Goal: Use online tool/utility: Utilize a website feature to perform a specific function

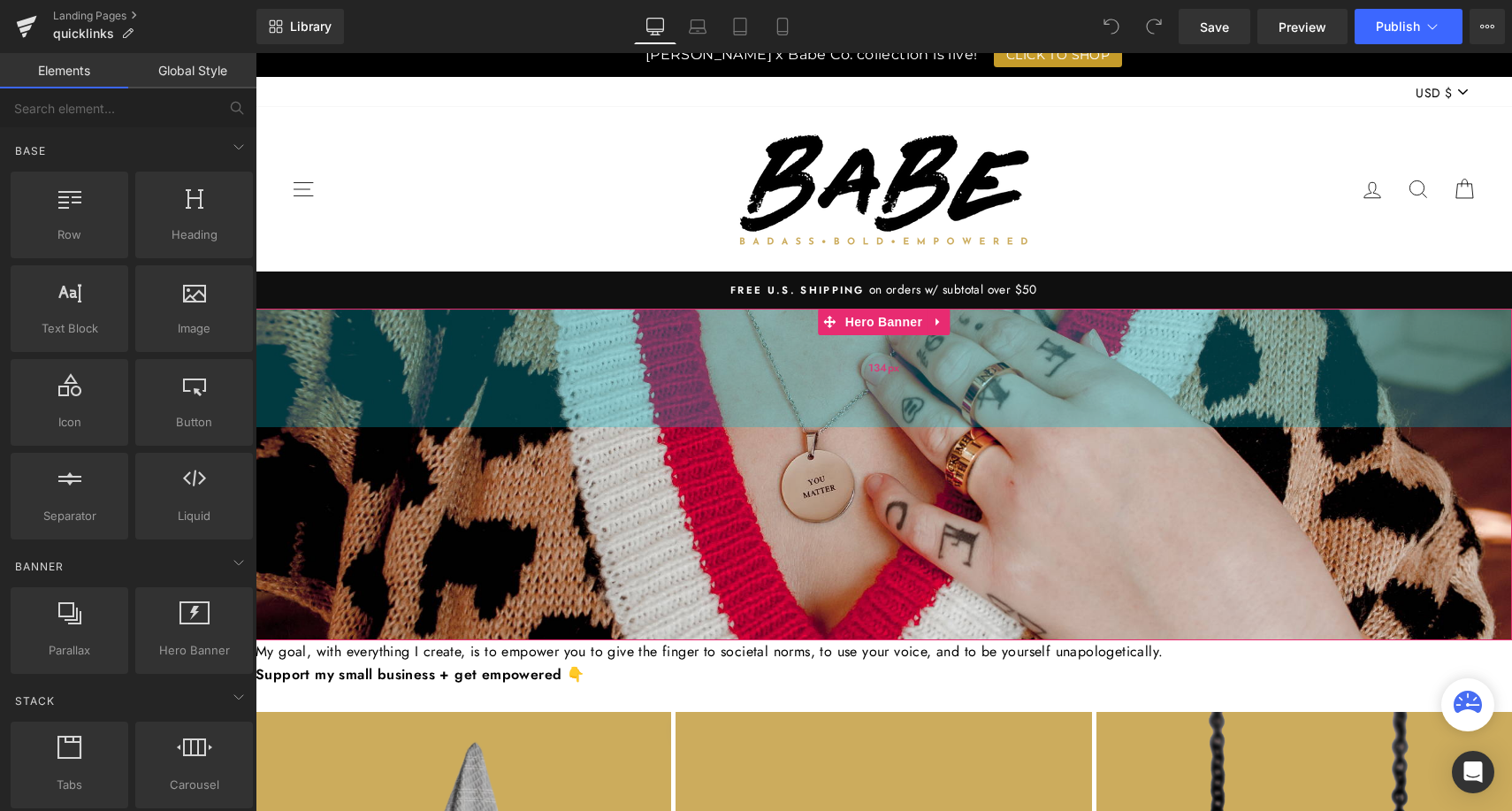
scroll to position [28, 0]
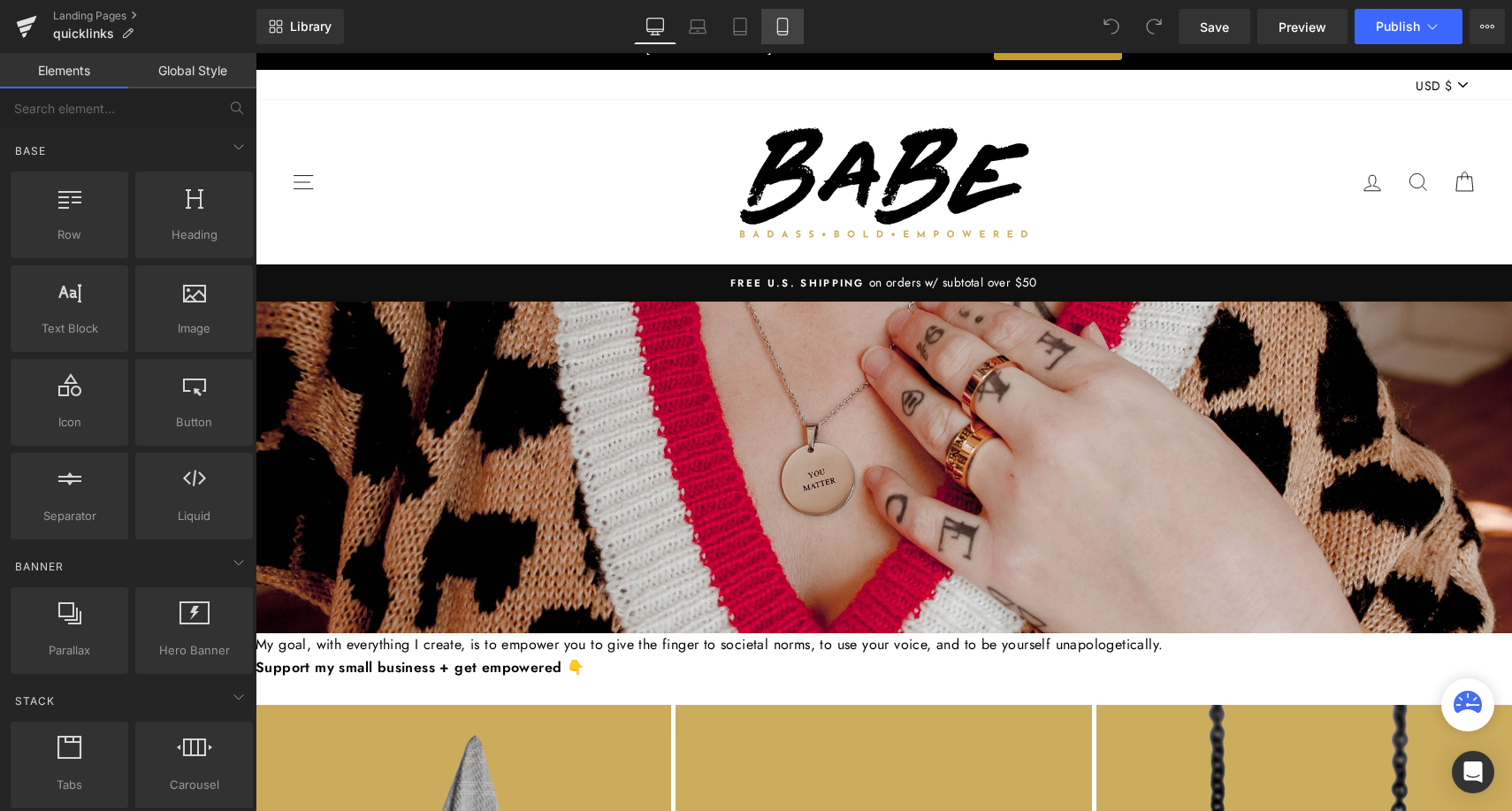
click at [788, 31] on icon at bounding box center [783, 27] width 18 height 18
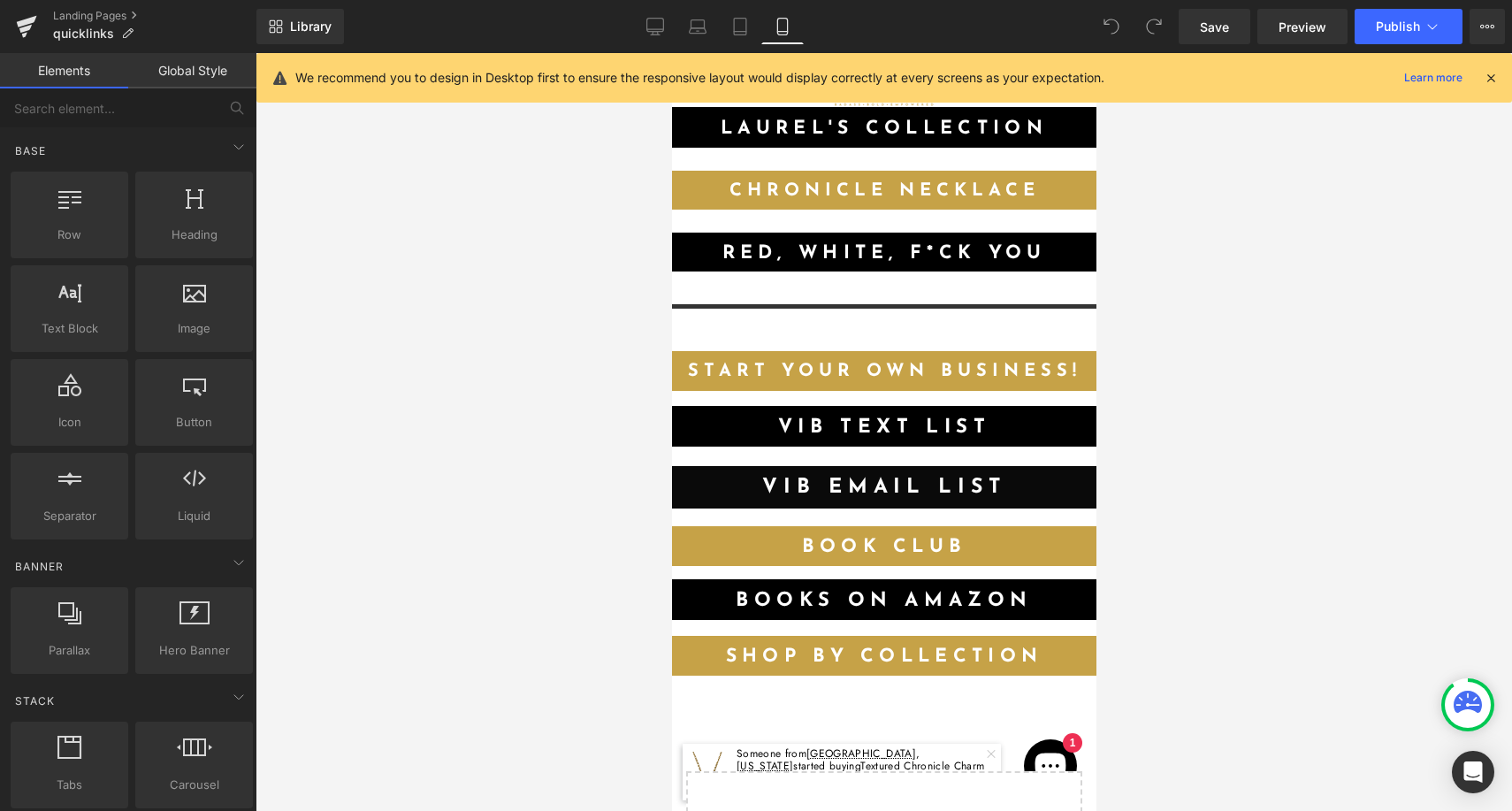
scroll to position [455, 0]
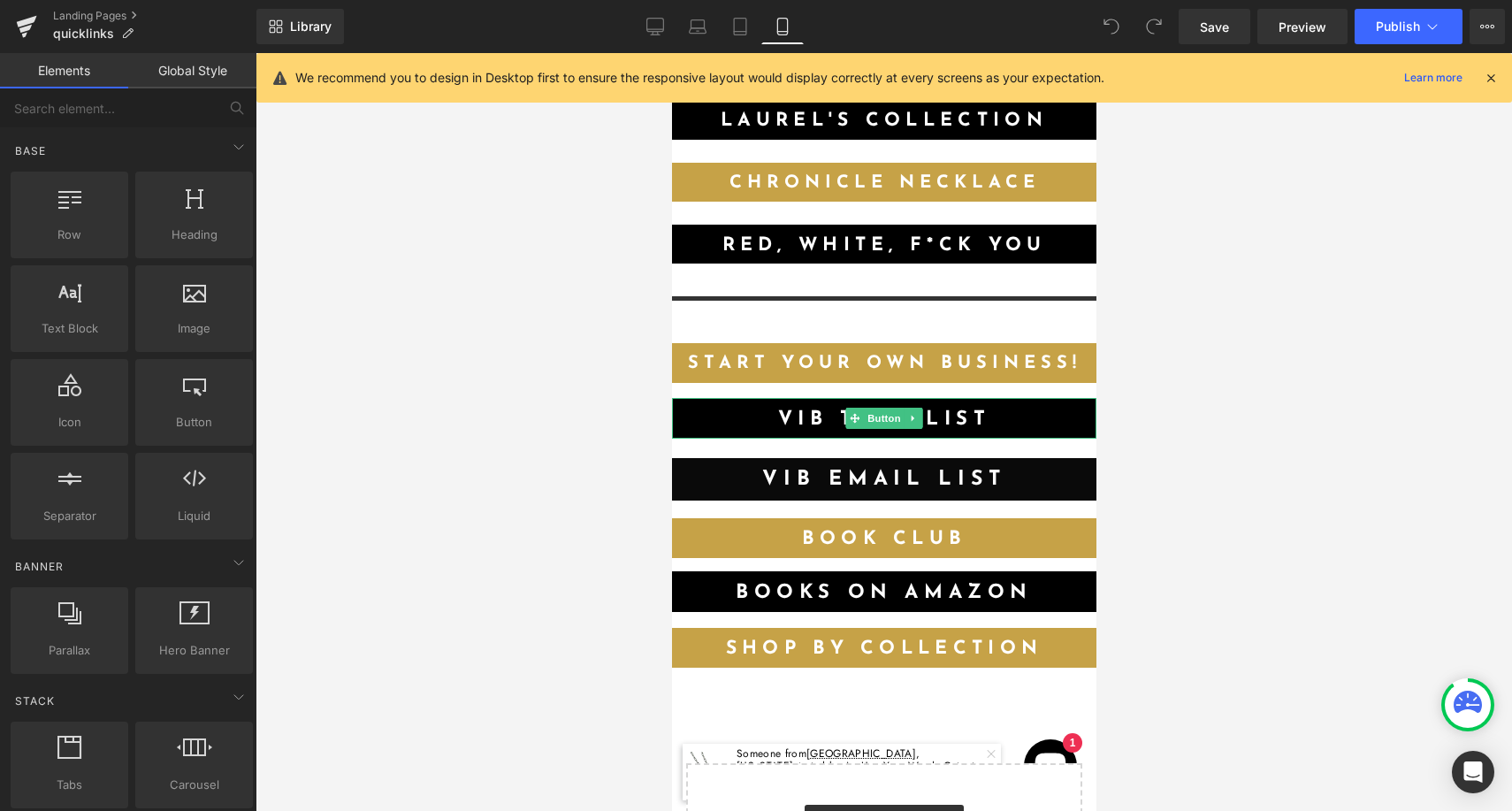
click at [952, 433] on link "VIB text list" at bounding box center [883, 417] width 424 height 41
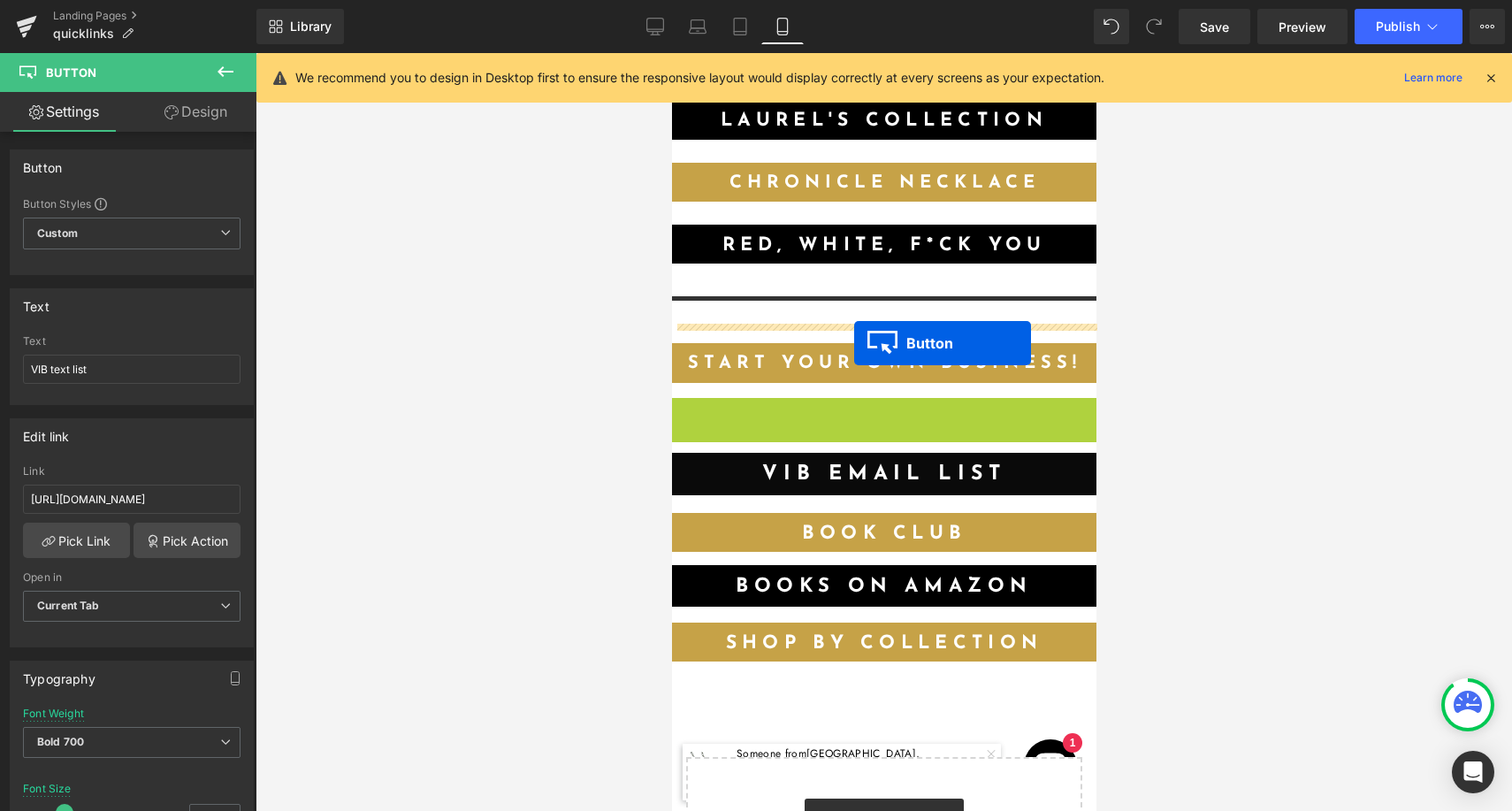
drag, startPoint x: 853, startPoint y: 415, endPoint x: 853, endPoint y: 343, distance: 72.0
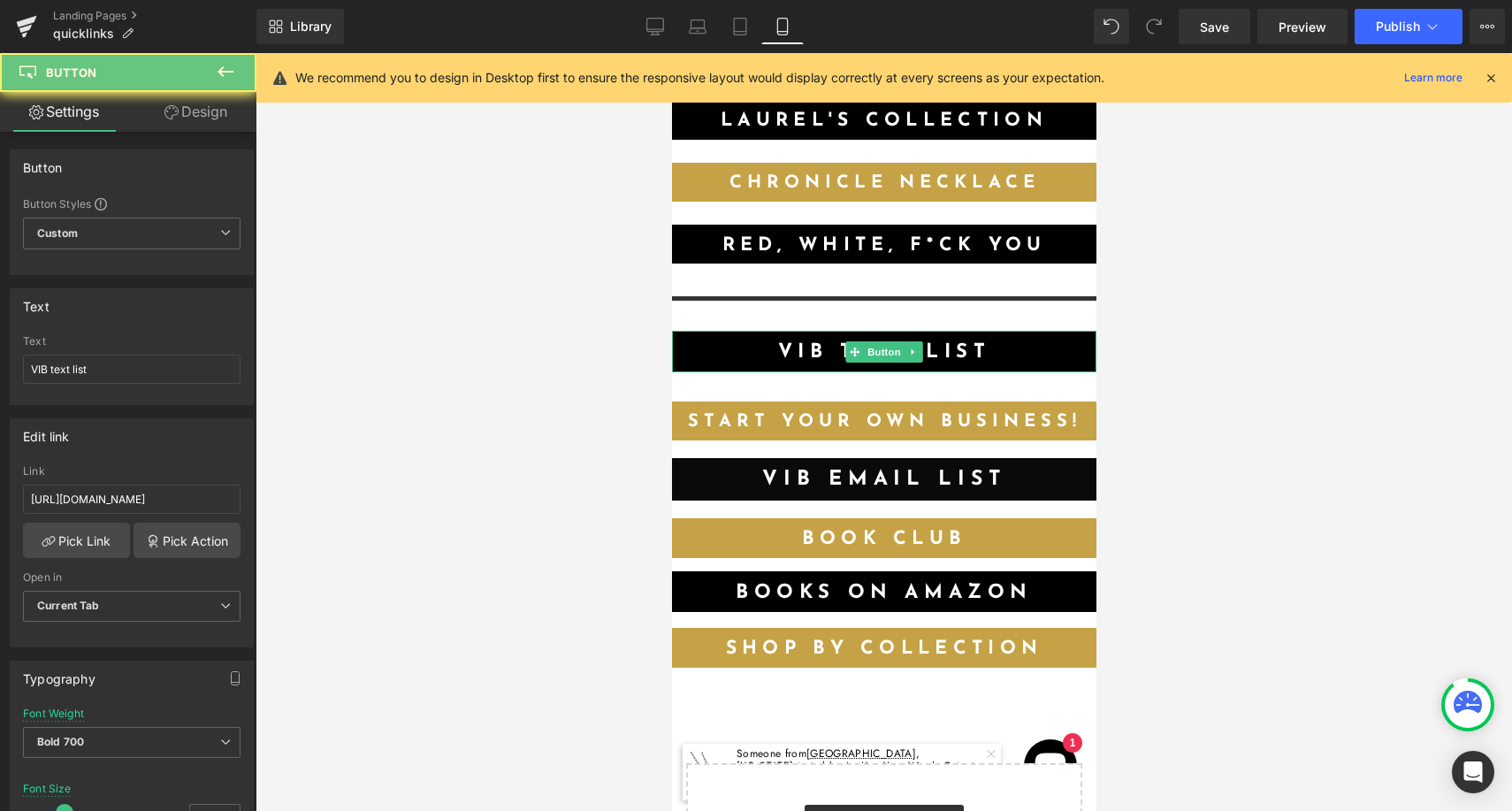
click at [804, 354] on link "VIB text list" at bounding box center [883, 351] width 424 height 41
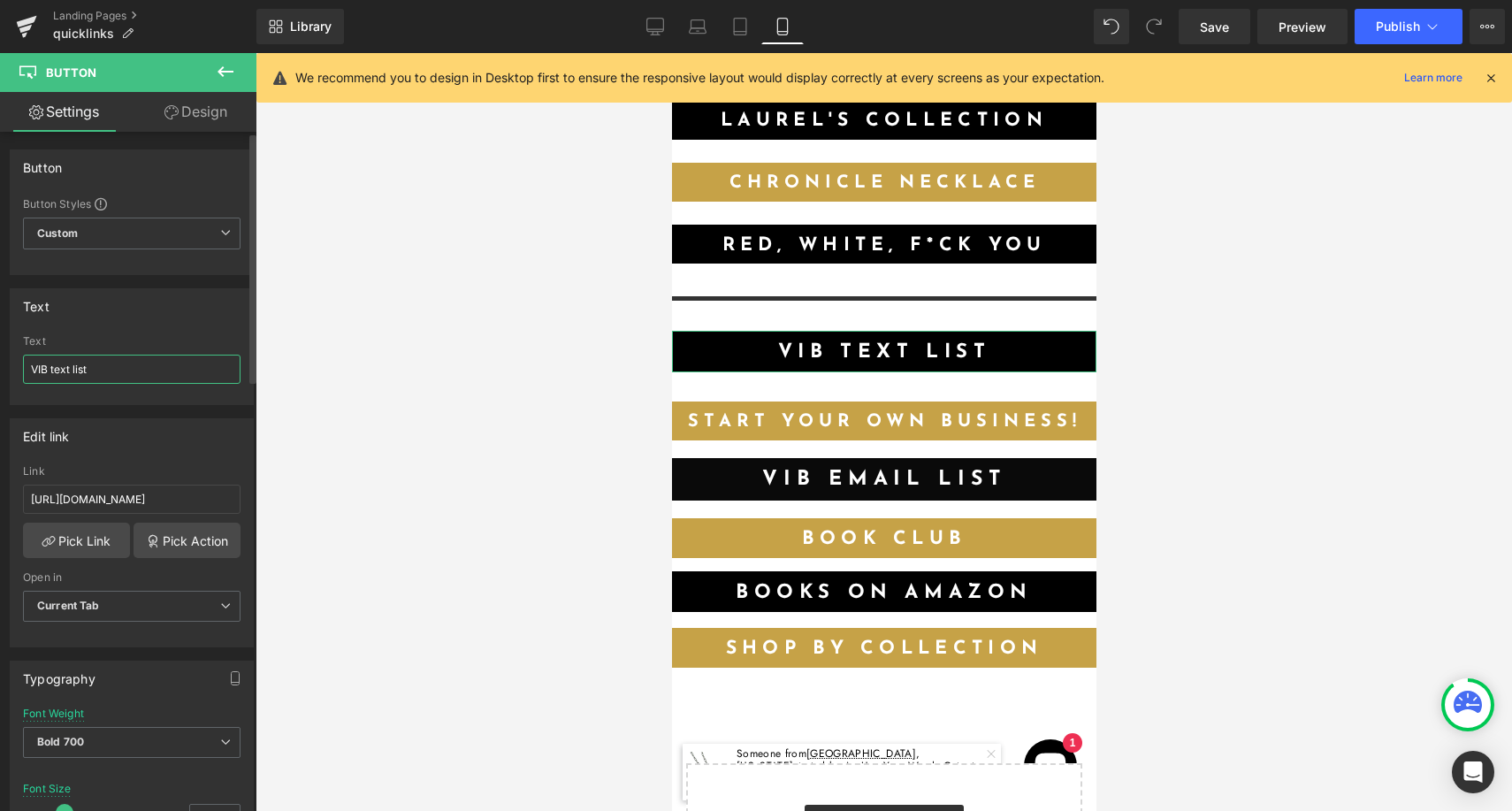
click at [168, 374] on input "VIB text list" at bounding box center [131, 369] width 218 height 29
type input "Join the Substack"
click at [152, 501] on input "[URL][DOMAIN_NAME]" at bounding box center [131, 499] width 218 height 29
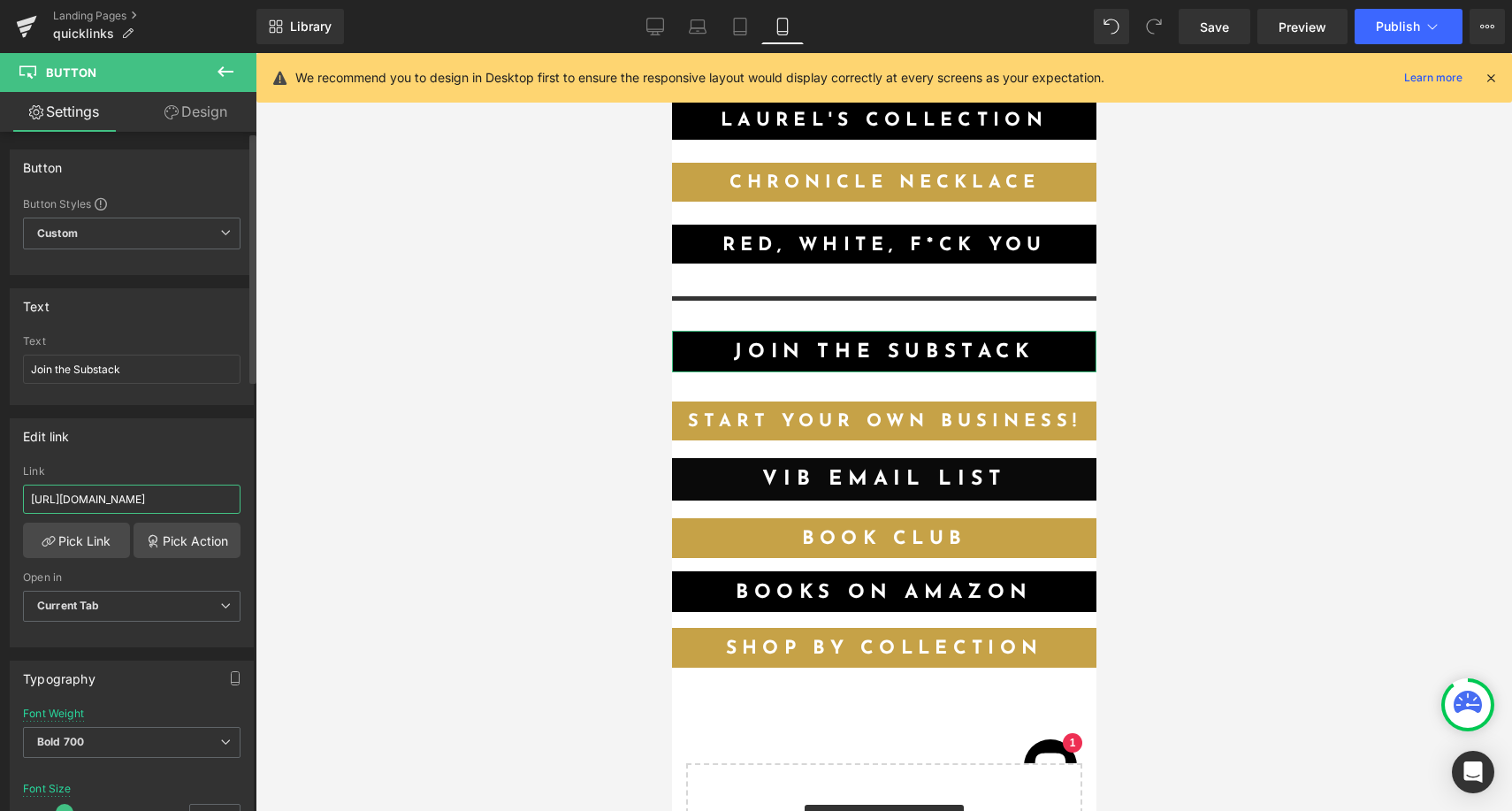
click at [152, 501] on input "[URL][DOMAIN_NAME]" at bounding box center [131, 499] width 218 height 29
paste input "[DOMAIN_NAME][URL]"
type input "[URL][DOMAIN_NAME]"
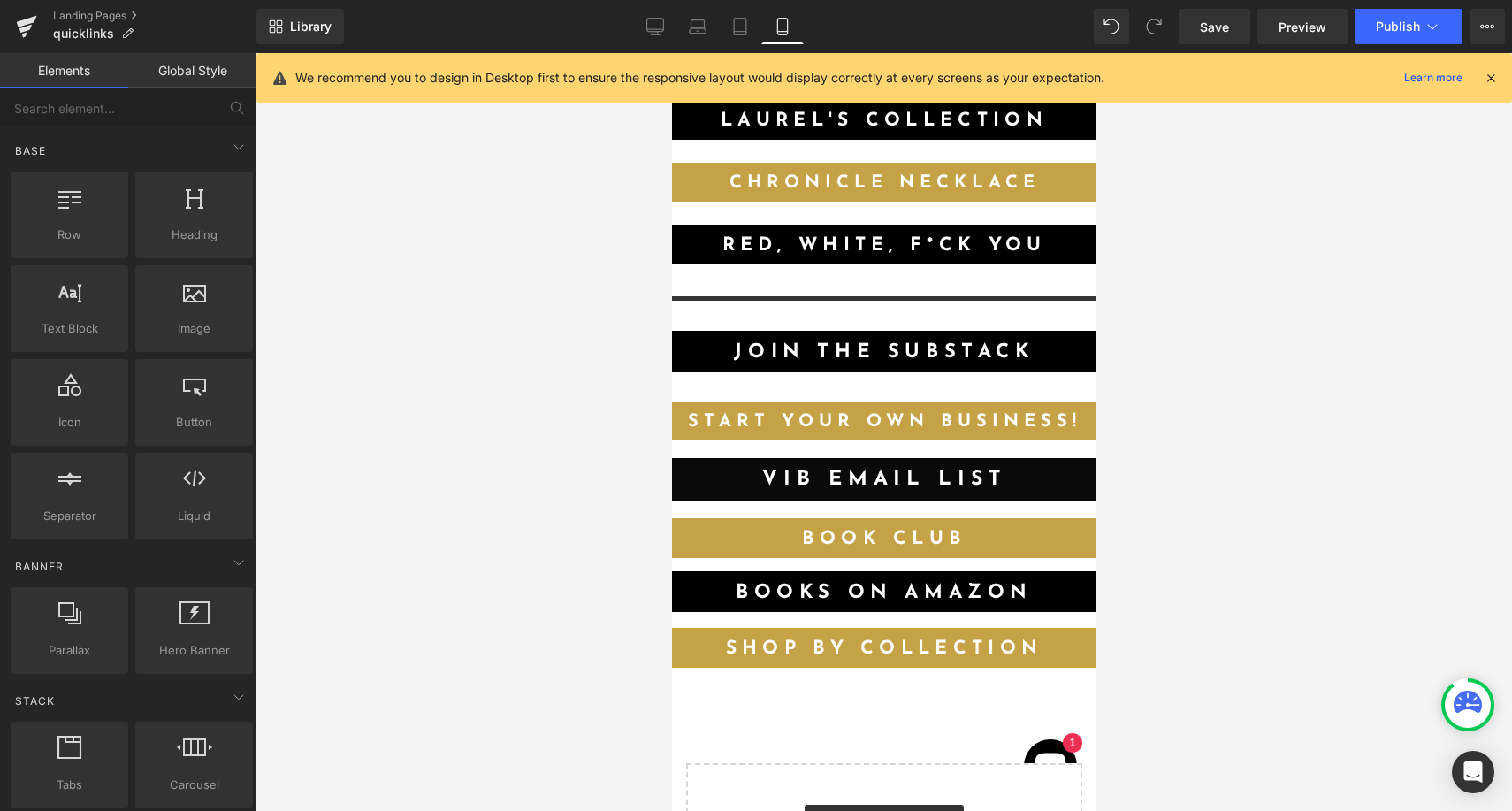
click at [469, 471] on div at bounding box center [883, 432] width 1256 height 758
click at [758, 354] on span "Join the Substack" at bounding box center [882, 352] width 300 height 20
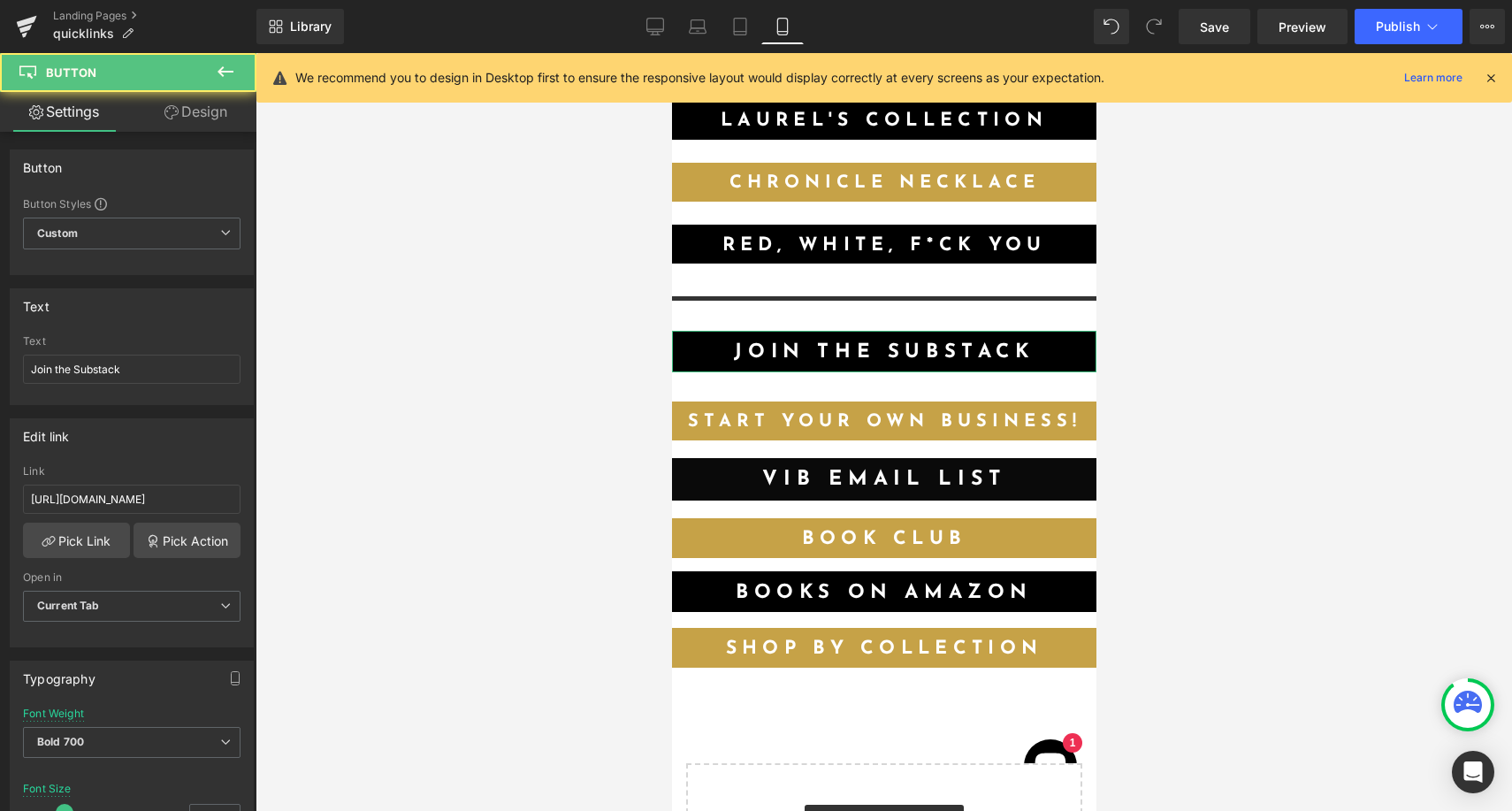
click at [173, 119] on icon at bounding box center [171, 112] width 14 height 14
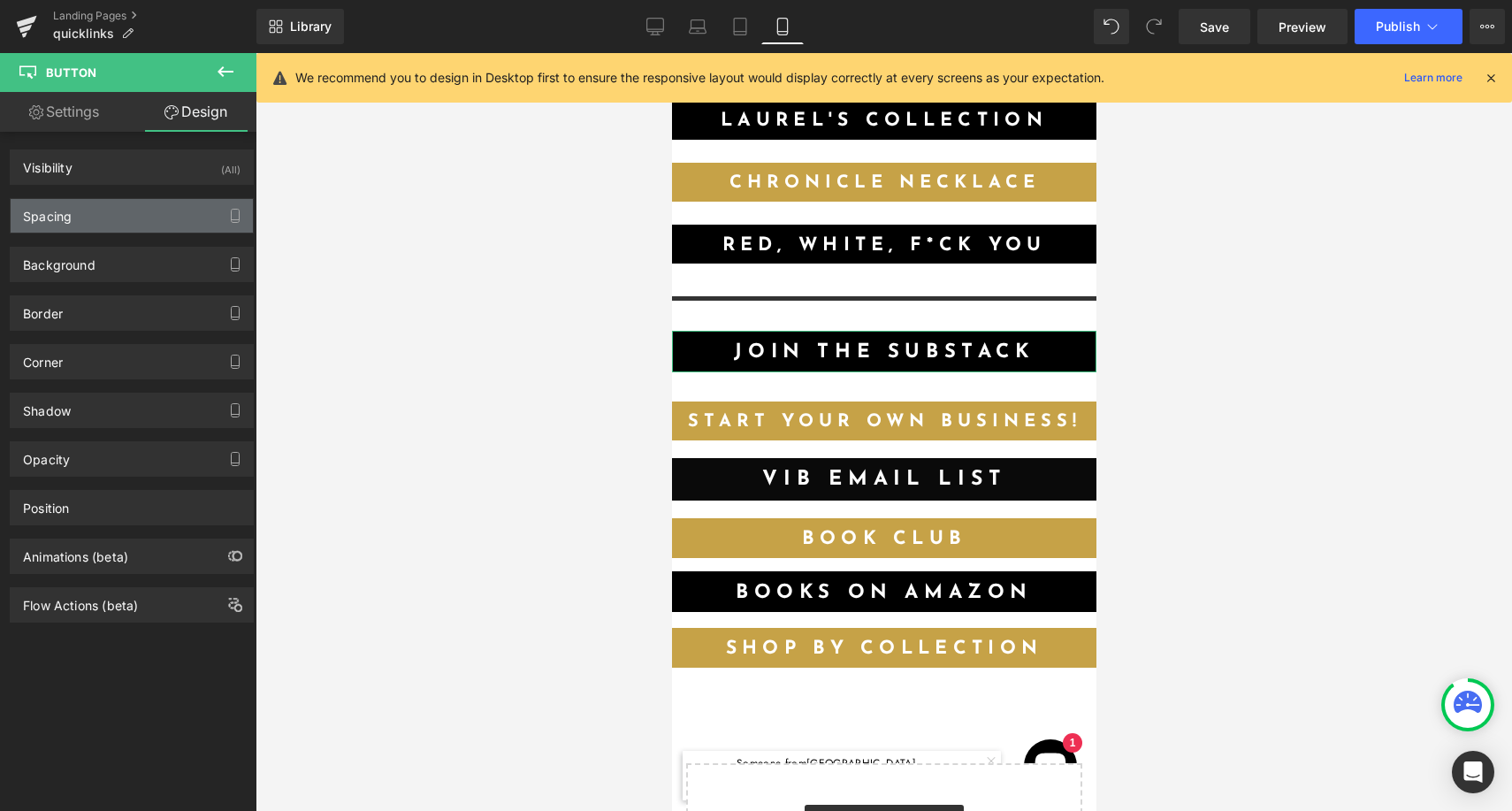
click at [124, 224] on div "Spacing" at bounding box center [131, 215] width 242 height 33
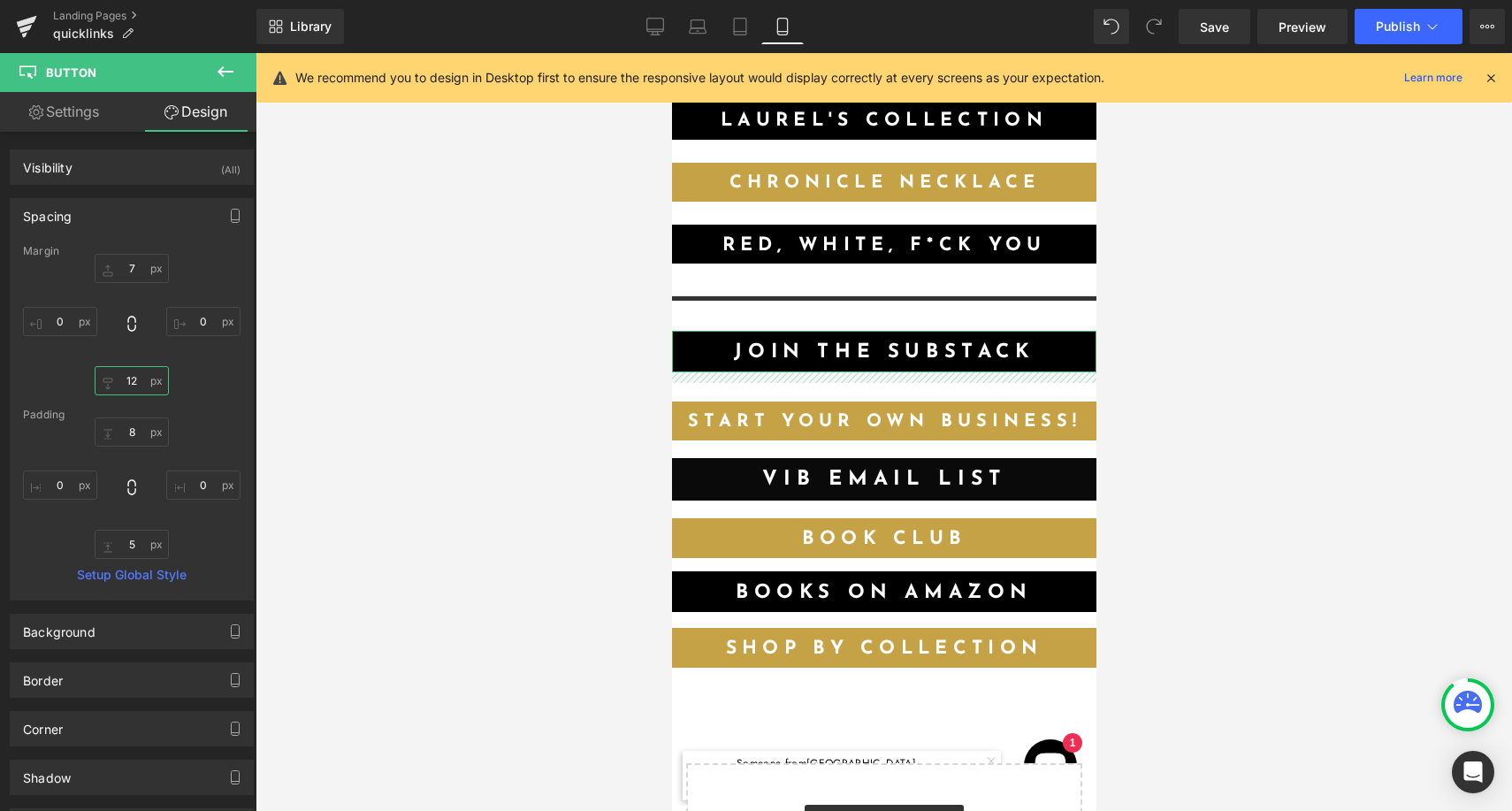
click at [132, 382] on input "12" at bounding box center [131, 380] width 74 height 29
type input "4"
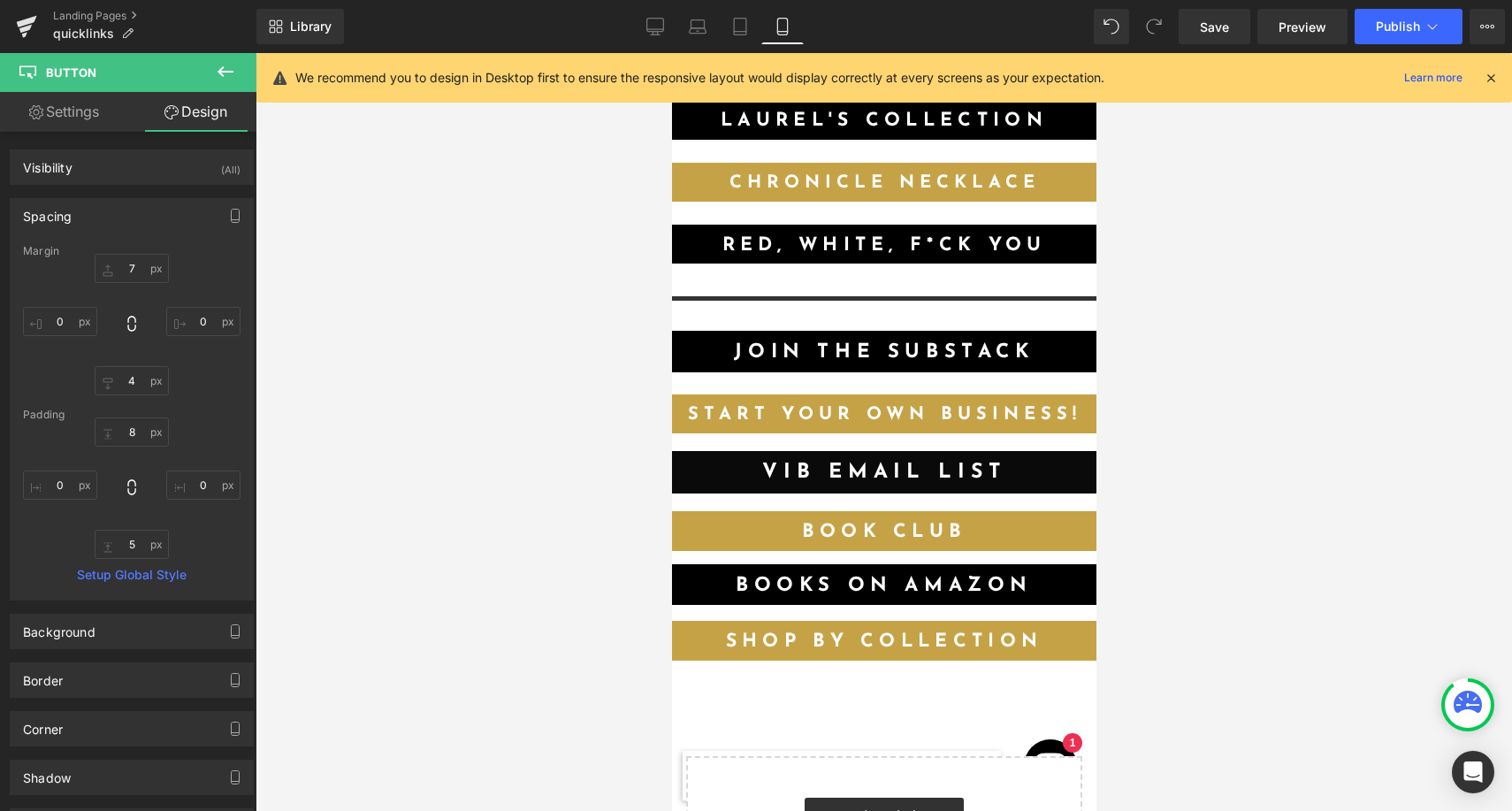
click at [834, 413] on link "Start your own business!" at bounding box center [883, 414] width 424 height 39
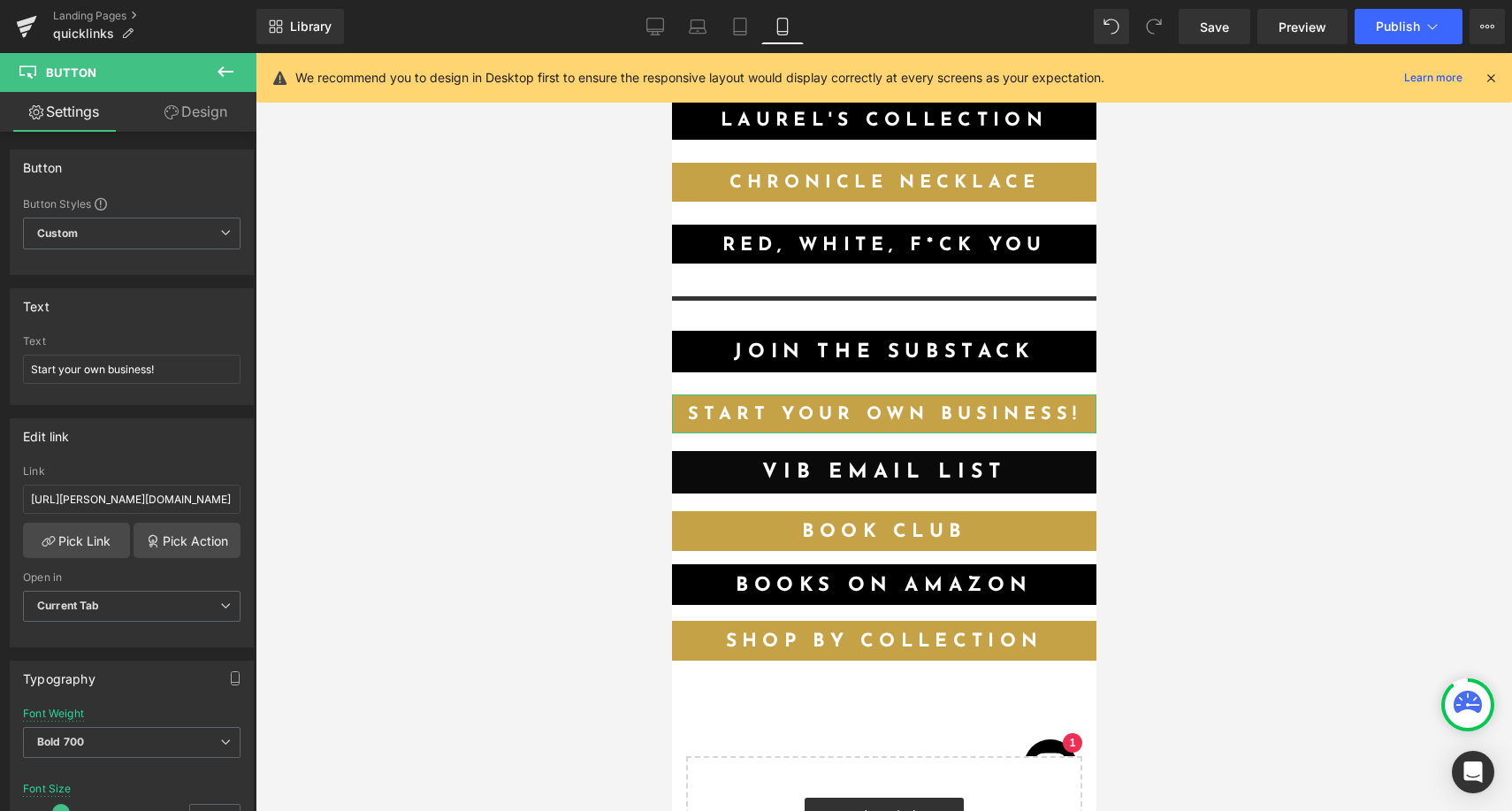
click at [186, 111] on link "Design" at bounding box center [196, 112] width 128 height 40
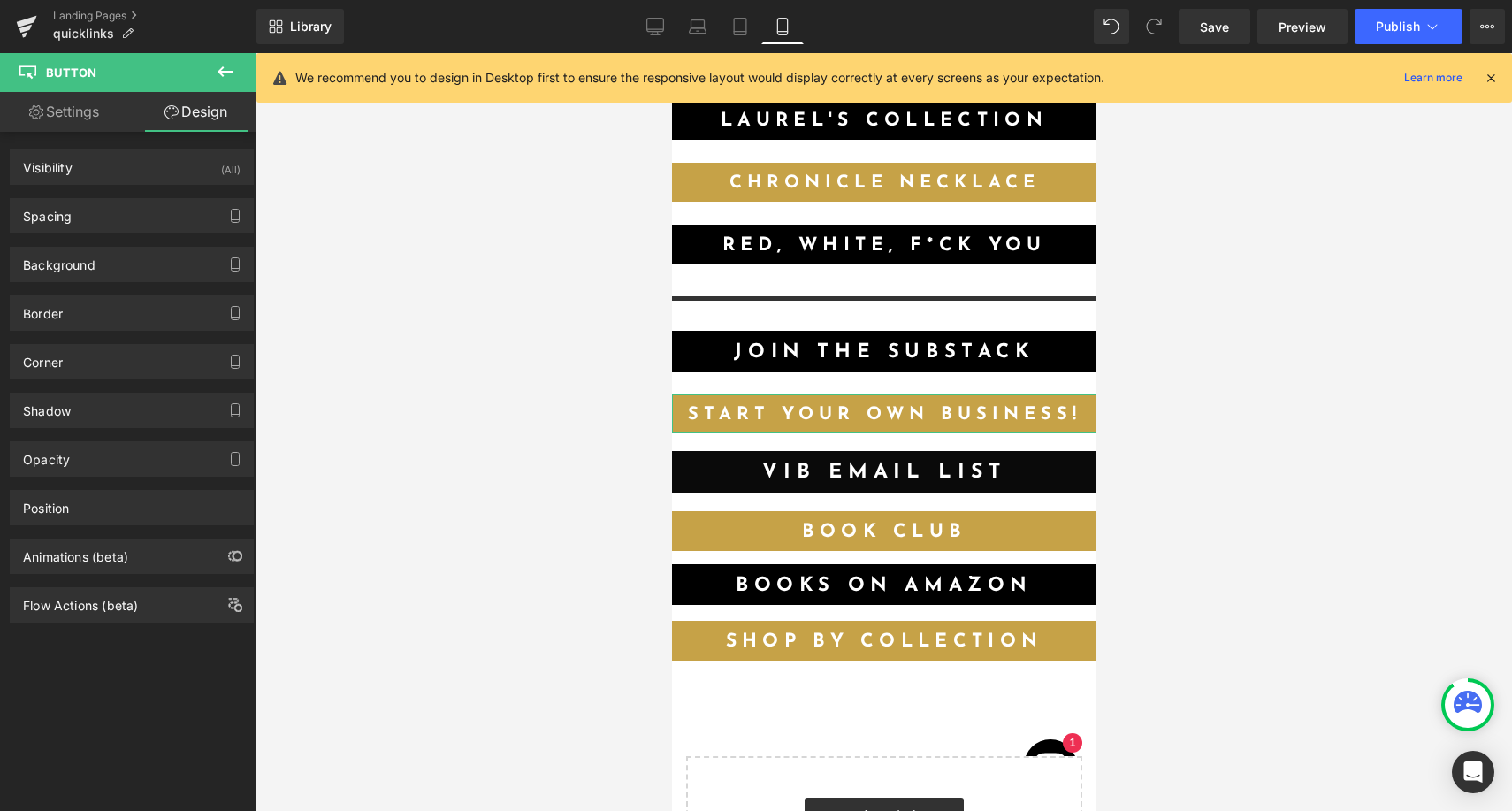
type input "21"
type input "0"
type input "10"
type input "0"
type input "8"
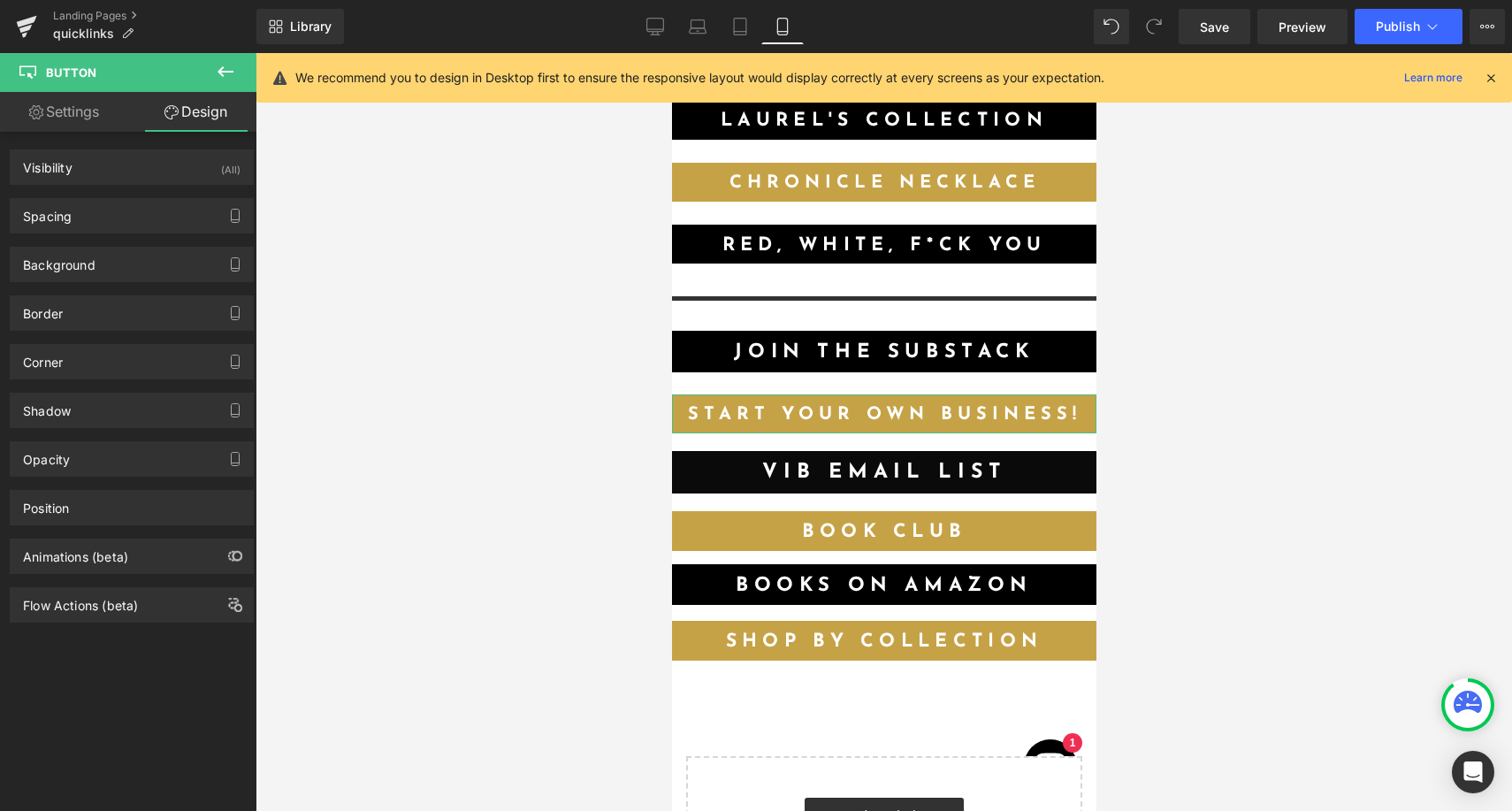
type input "8"
type input "6"
type input "8"
click at [141, 218] on div "Spacing" at bounding box center [131, 215] width 242 height 33
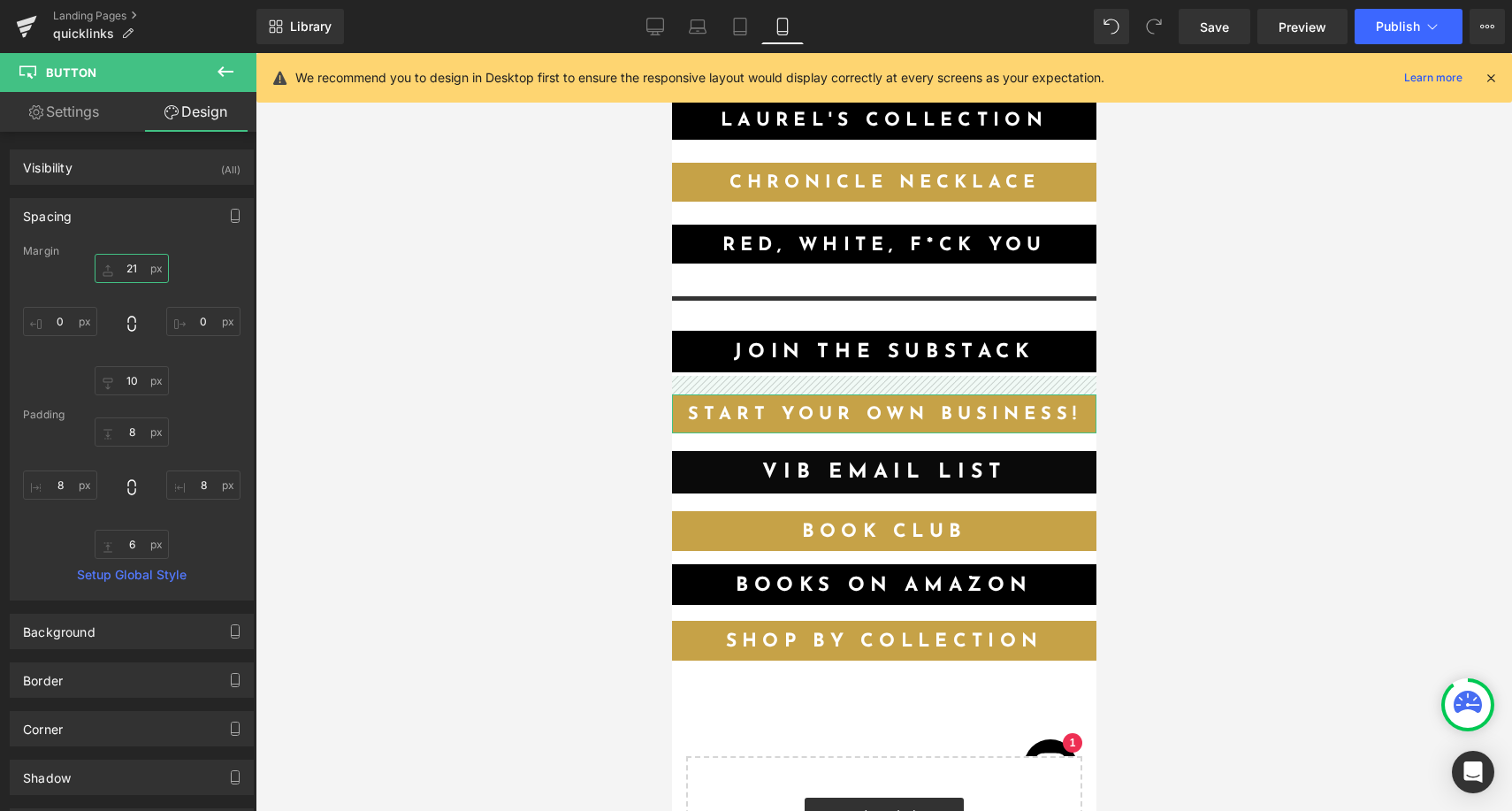
click at [131, 271] on input "21" at bounding box center [131, 268] width 74 height 29
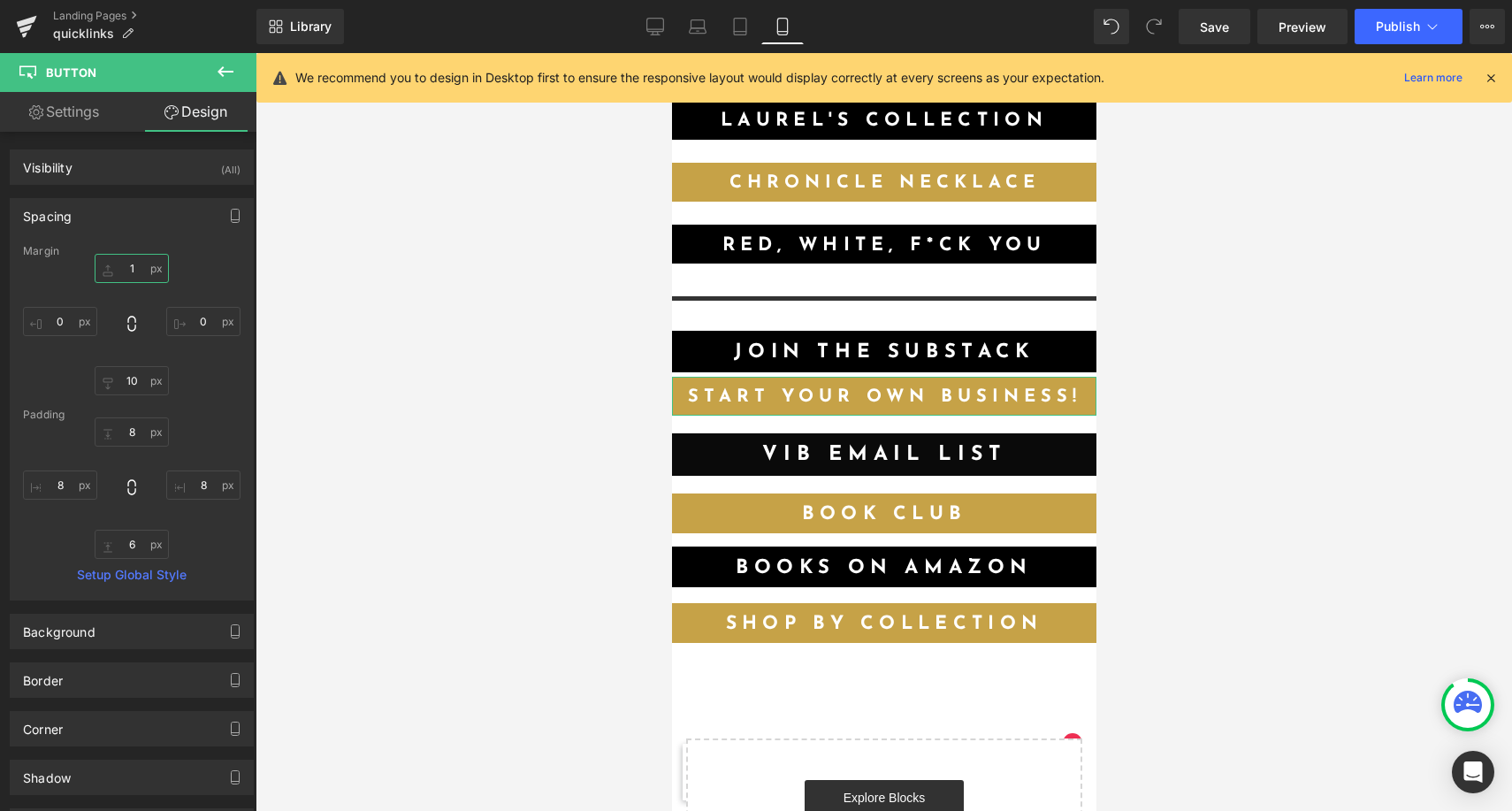
type input "17"
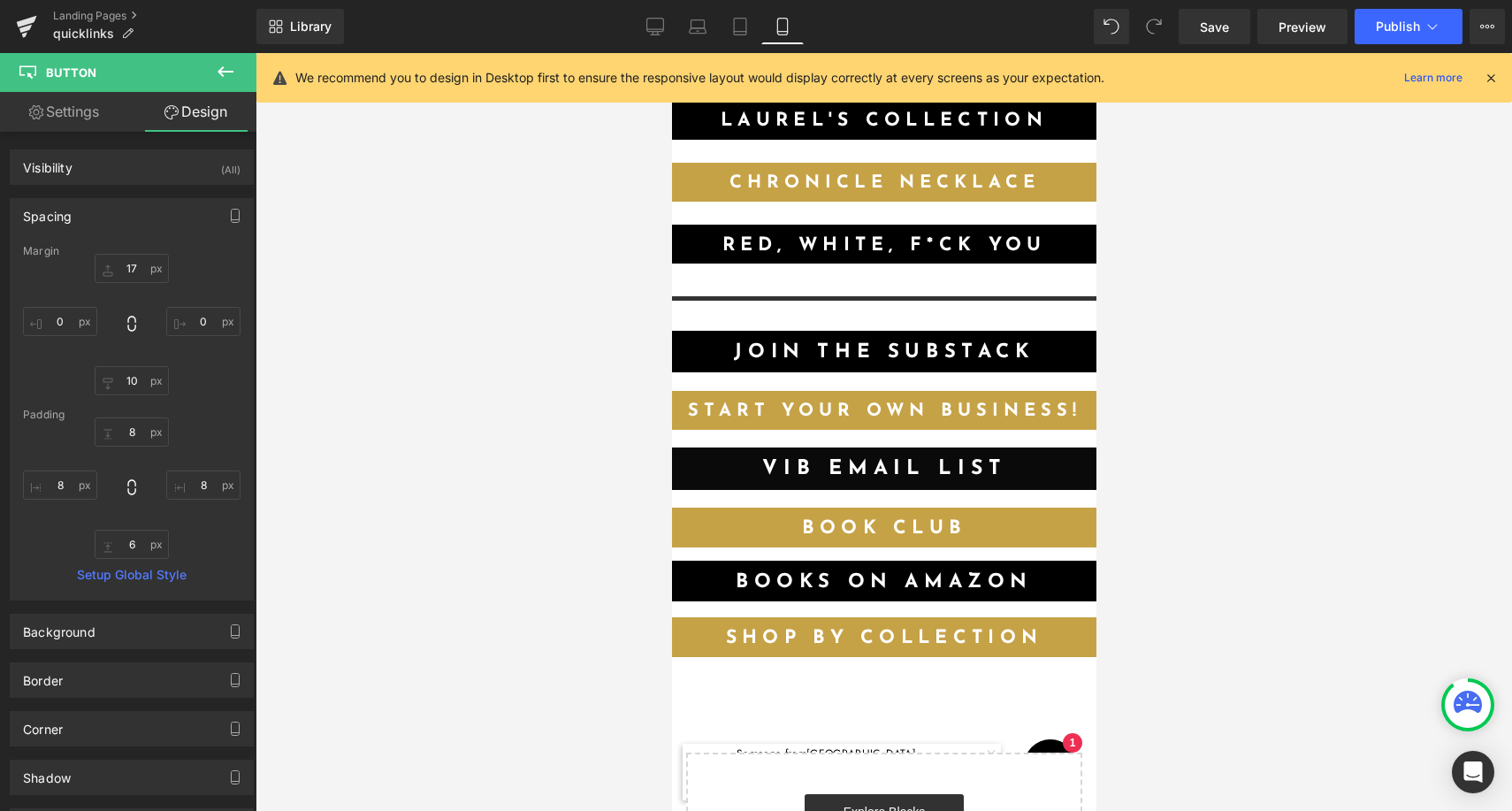
click at [1340, 372] on div at bounding box center [883, 432] width 1256 height 758
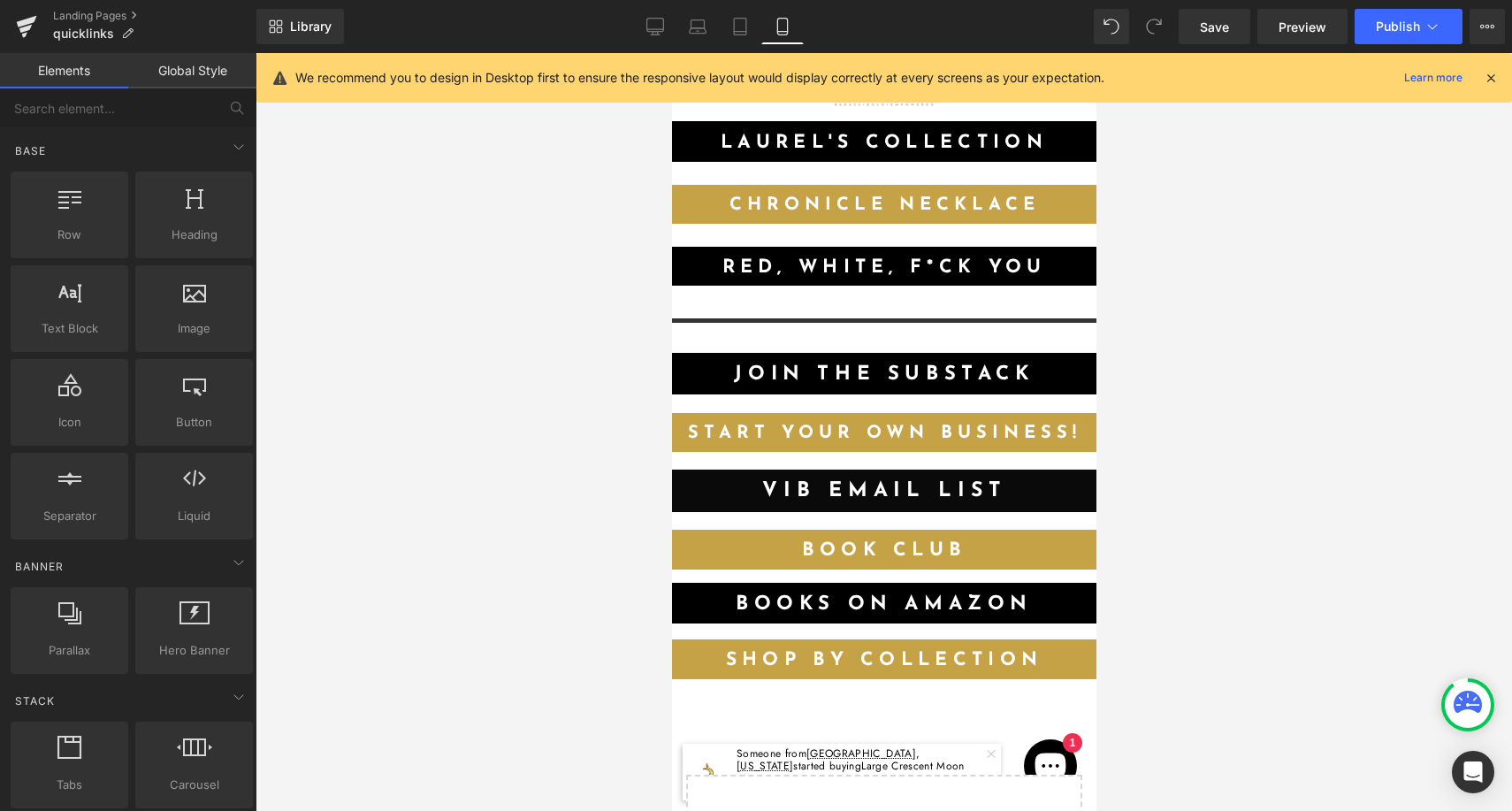
scroll to position [448, 0]
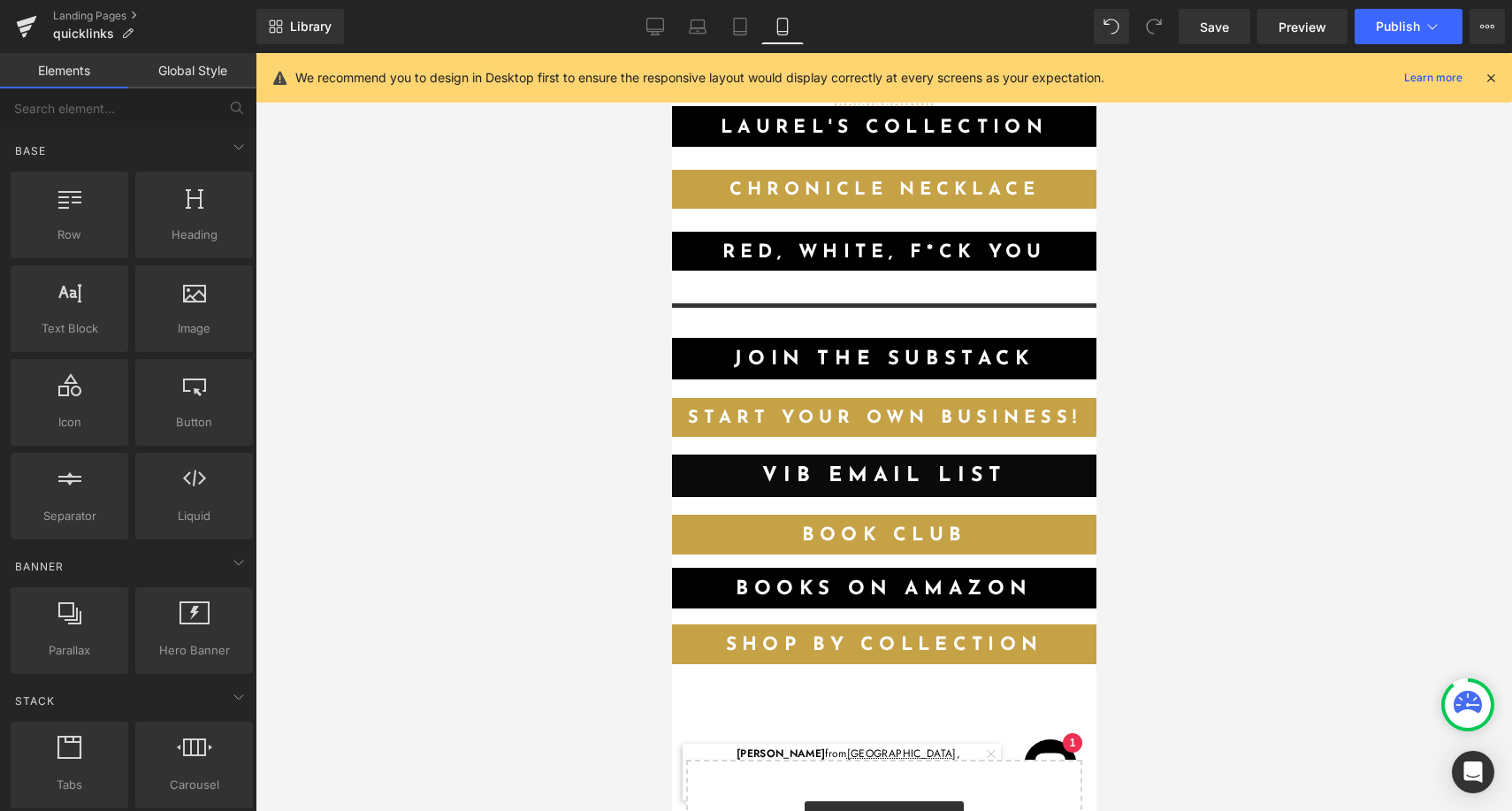
click at [1037, 426] on link "Start your own business!" at bounding box center [883, 416] width 424 height 39
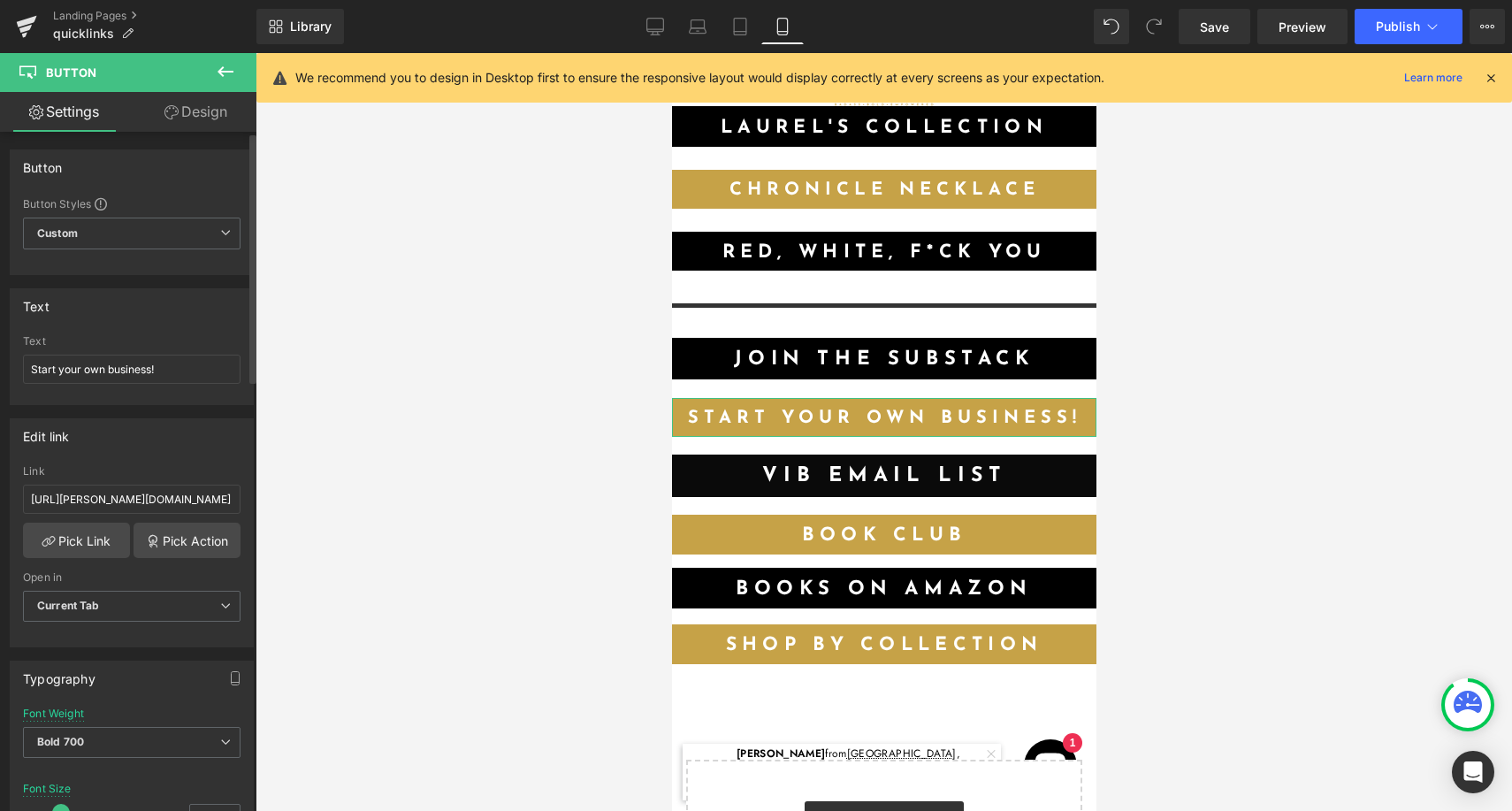
click at [192, 386] on div "Text Start your own business!" at bounding box center [131, 369] width 218 height 69
click at [194, 372] on input "Start your own business!" at bounding box center [131, 369] width 218 height 29
type input "Start your own business"
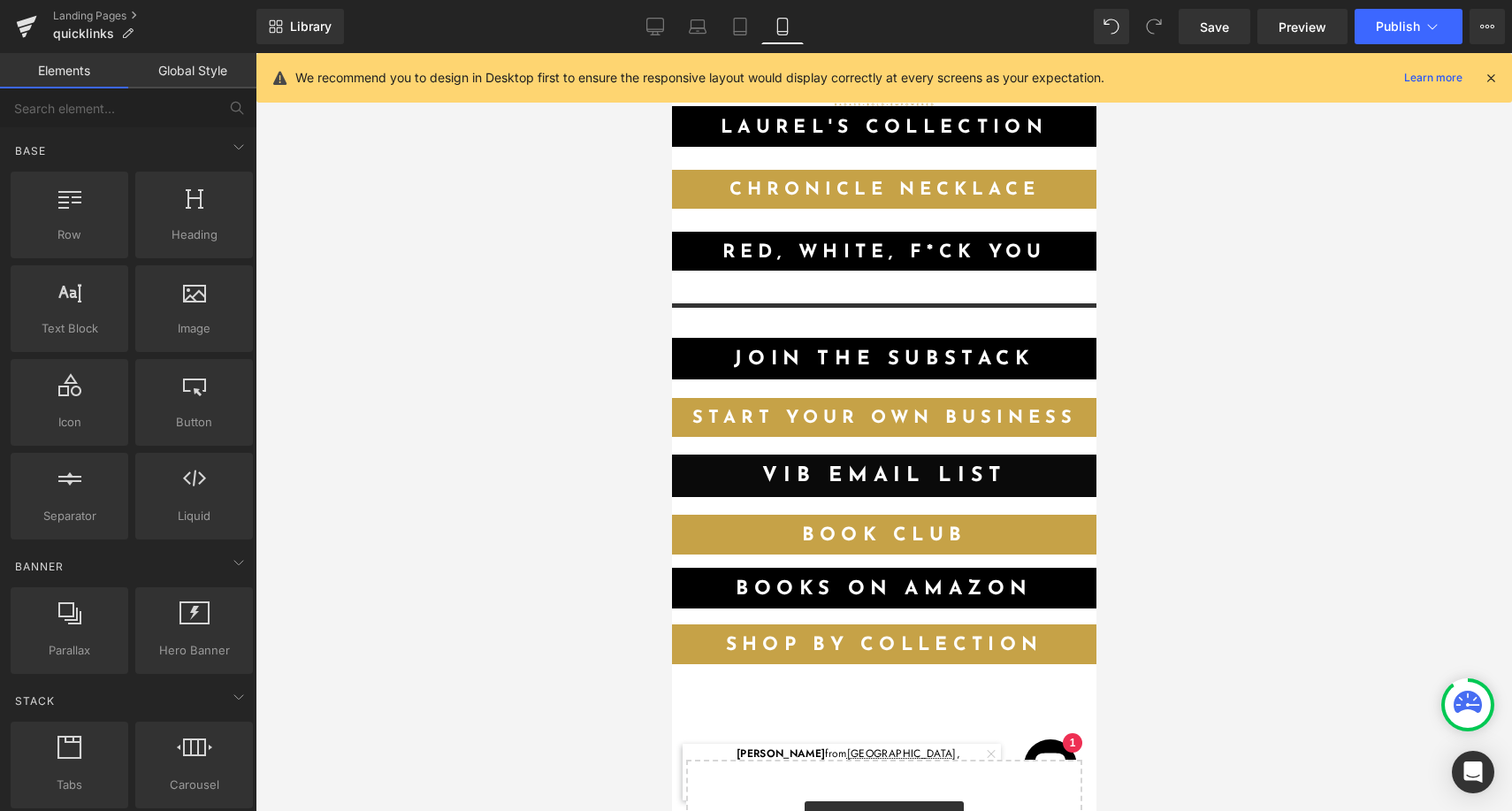
click at [1189, 443] on div at bounding box center [883, 432] width 1256 height 758
click at [915, 586] on icon at bounding box center [913, 588] width 10 height 10
click at [922, 586] on icon at bounding box center [921, 588] width 10 height 10
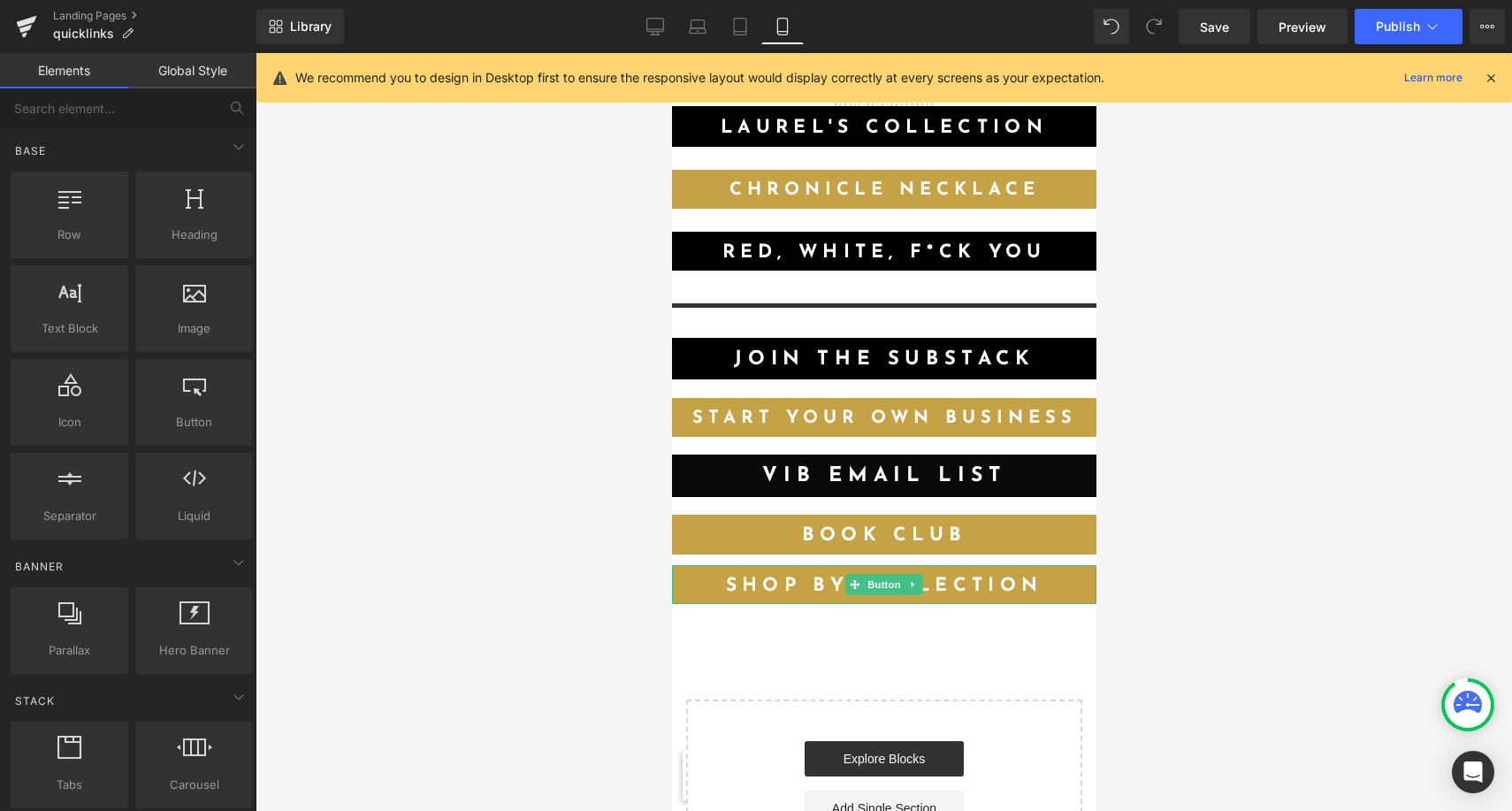
click at [974, 577] on span "Shop by collection" at bounding box center [882, 586] width 317 height 19
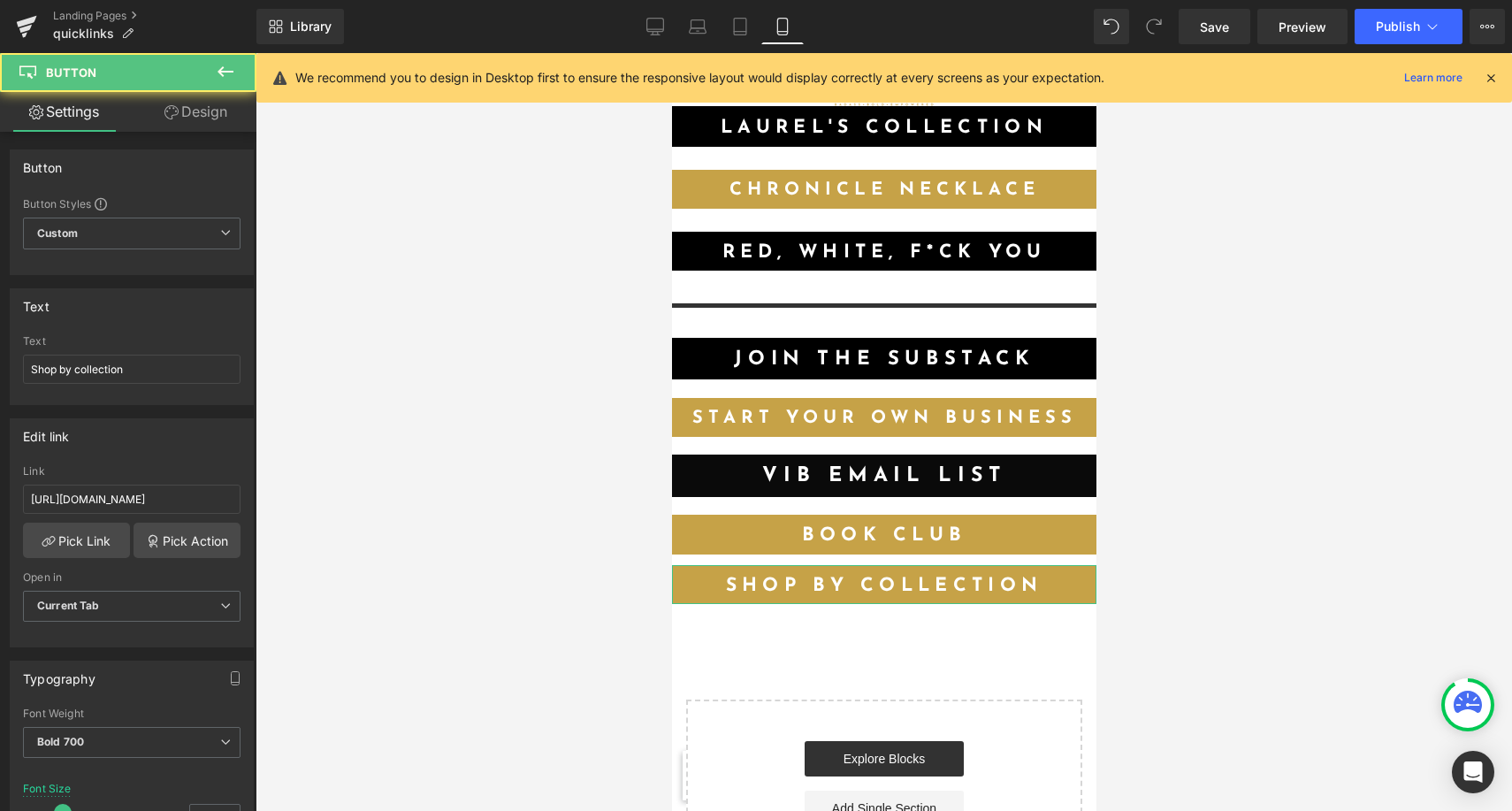
click at [168, 121] on link "Design" at bounding box center [196, 112] width 128 height 40
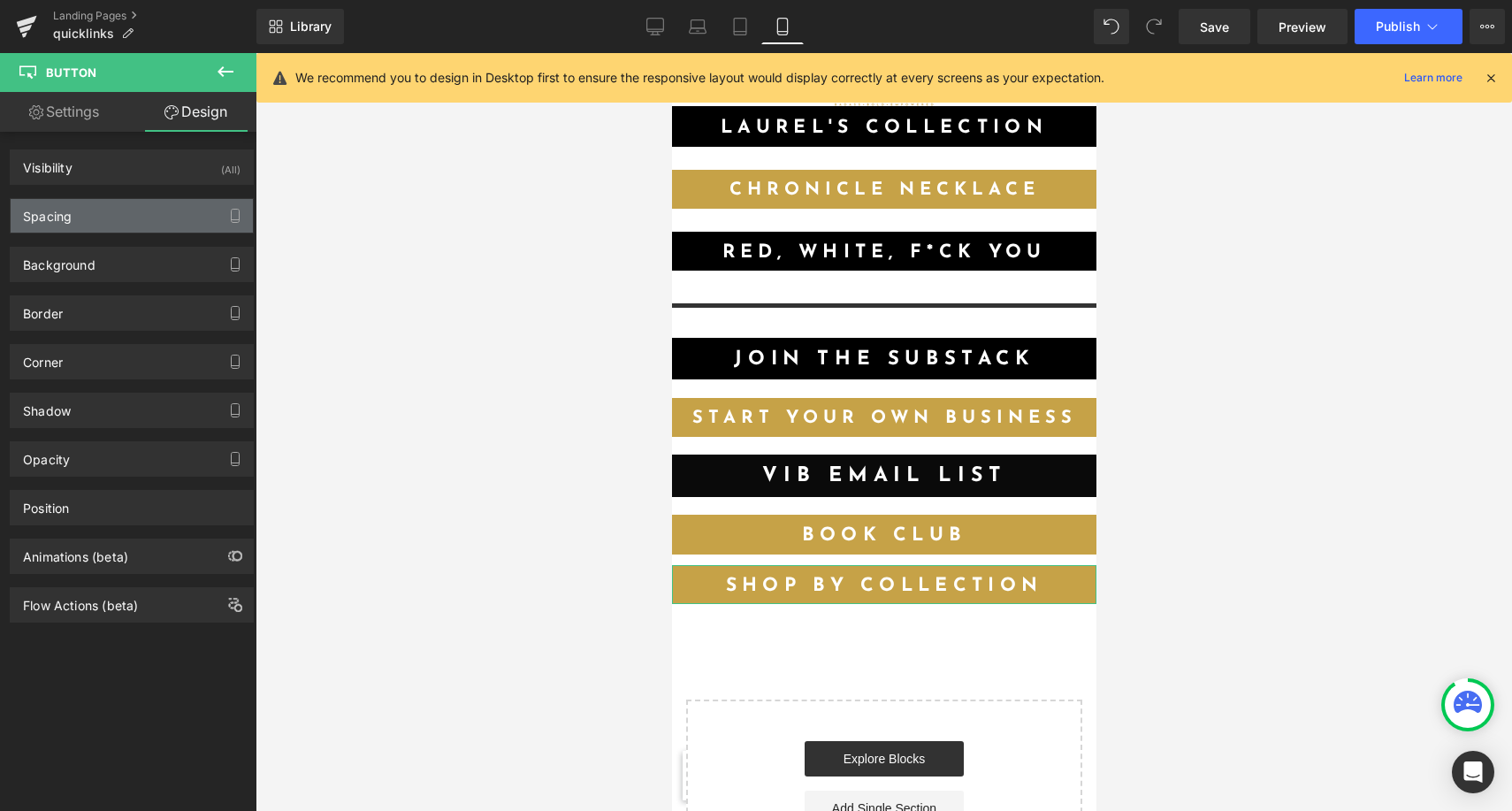
click at [139, 216] on div "Spacing" at bounding box center [131, 215] width 242 height 33
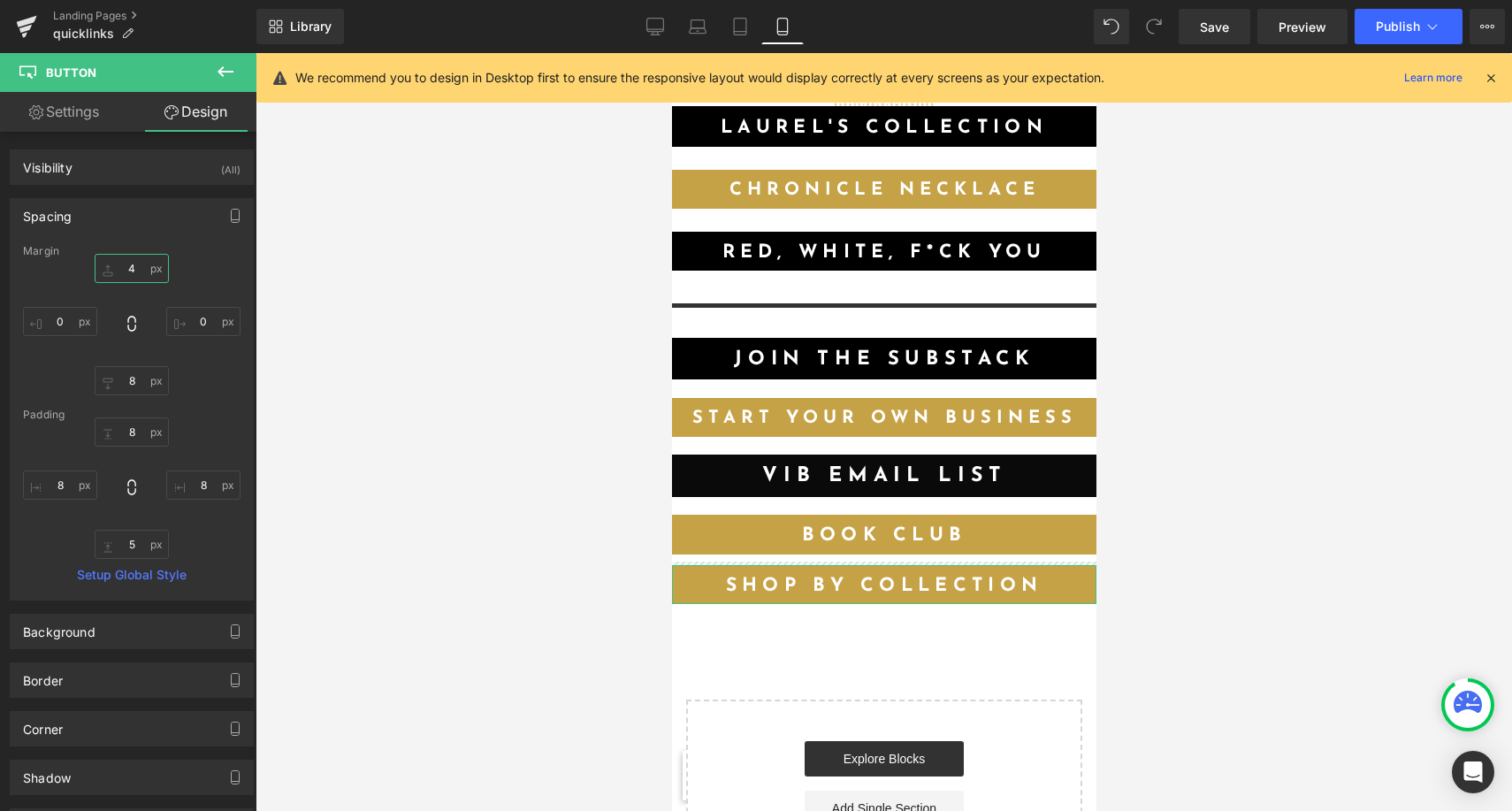
click at [133, 264] on input "4" at bounding box center [131, 268] width 74 height 29
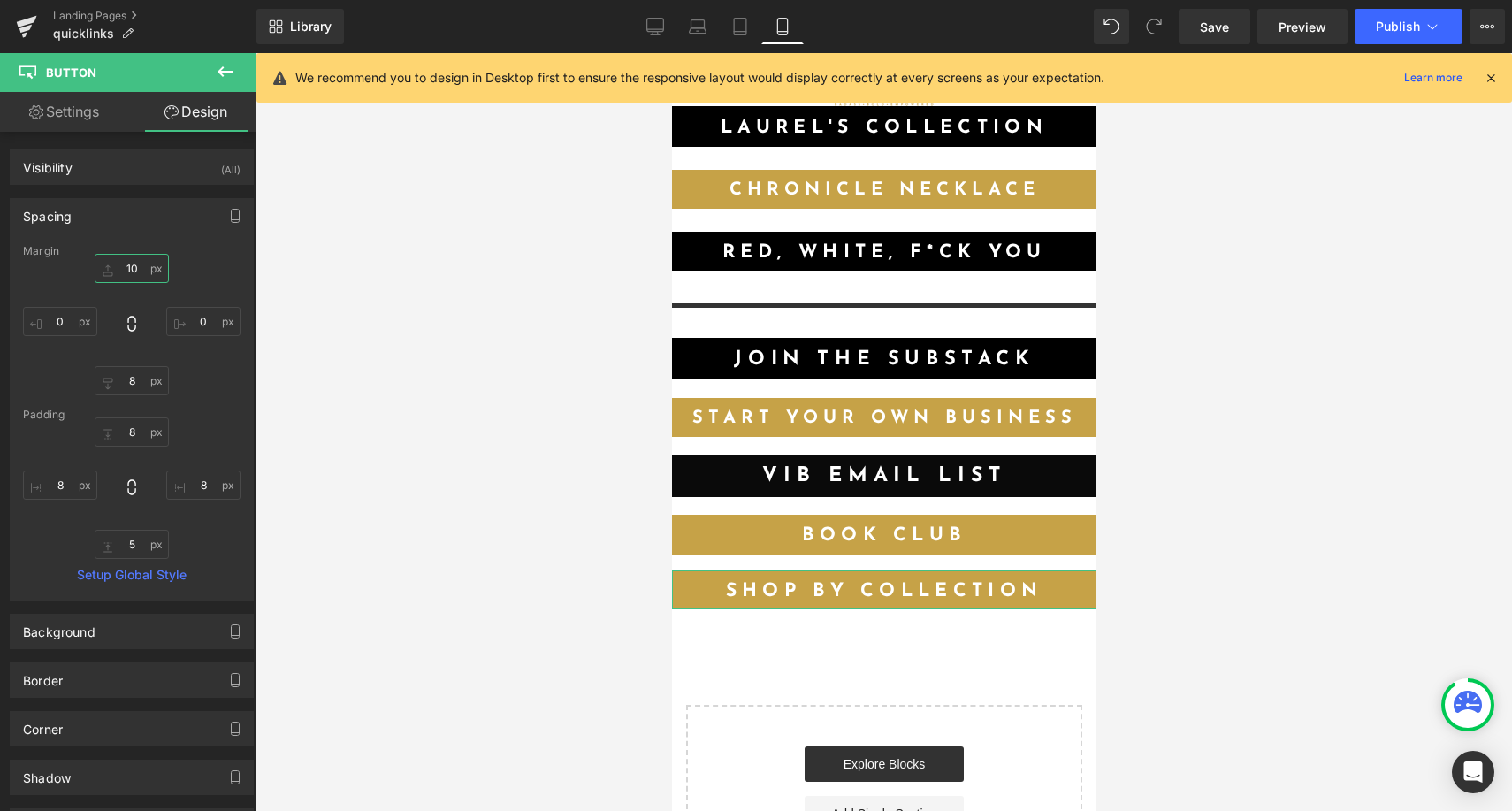
type input "10"
click at [59, 107] on link "Settings" at bounding box center [64, 112] width 128 height 40
type input "100"
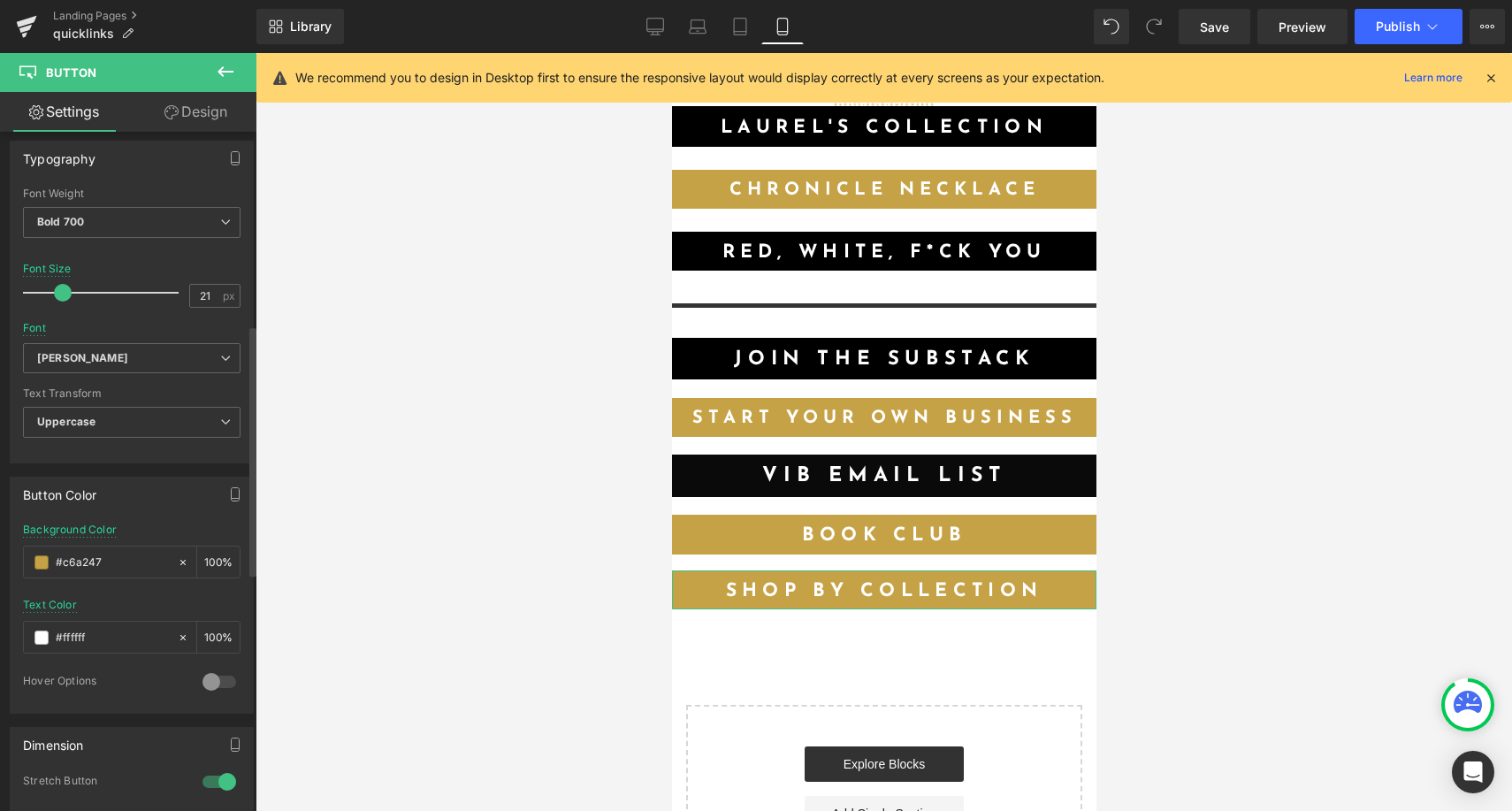
scroll to position [538, 0]
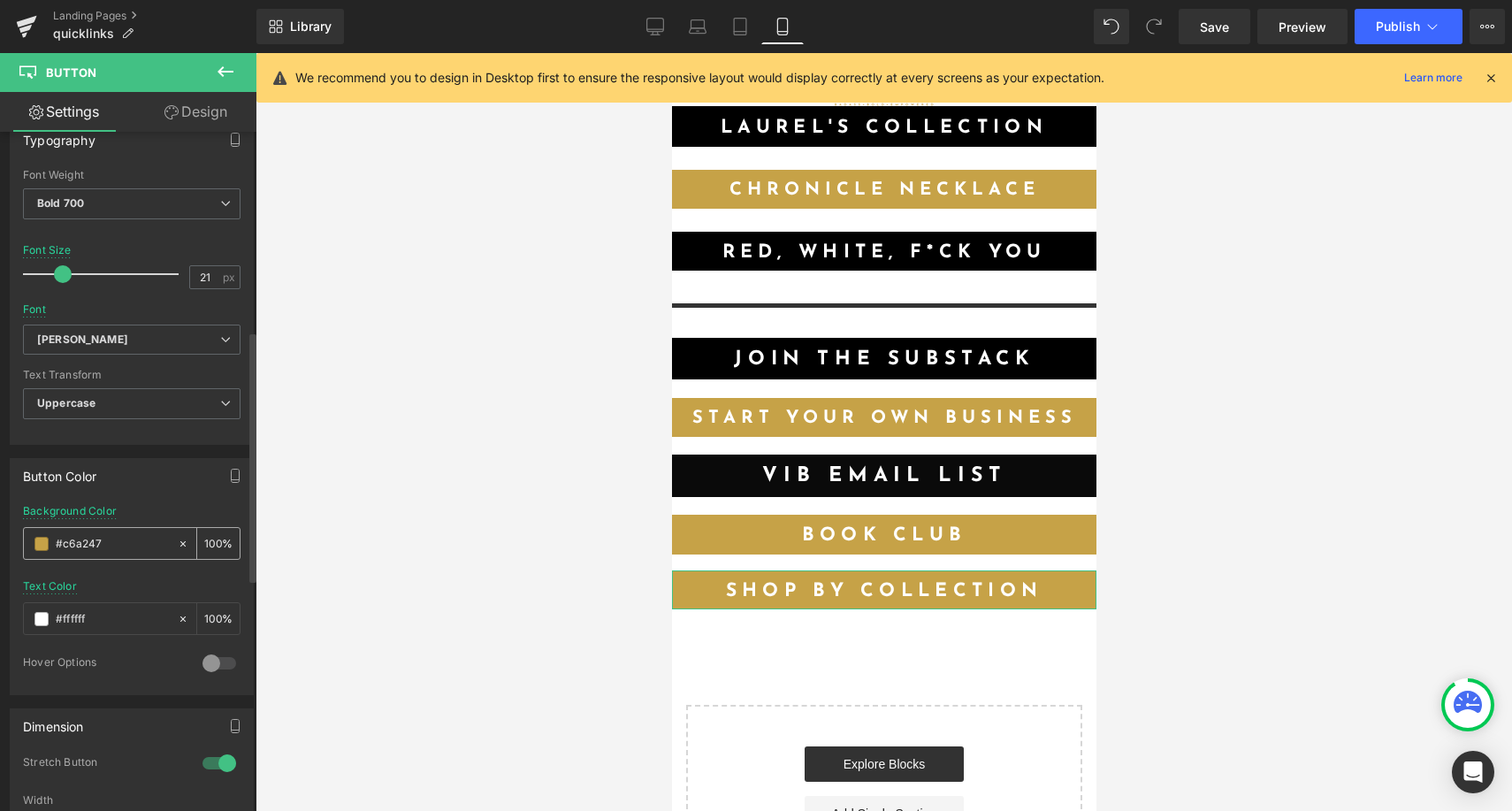
click at [123, 544] on input "#c6a247" at bounding box center [112, 544] width 113 height 19
click at [44, 548] on span at bounding box center [41, 543] width 14 height 14
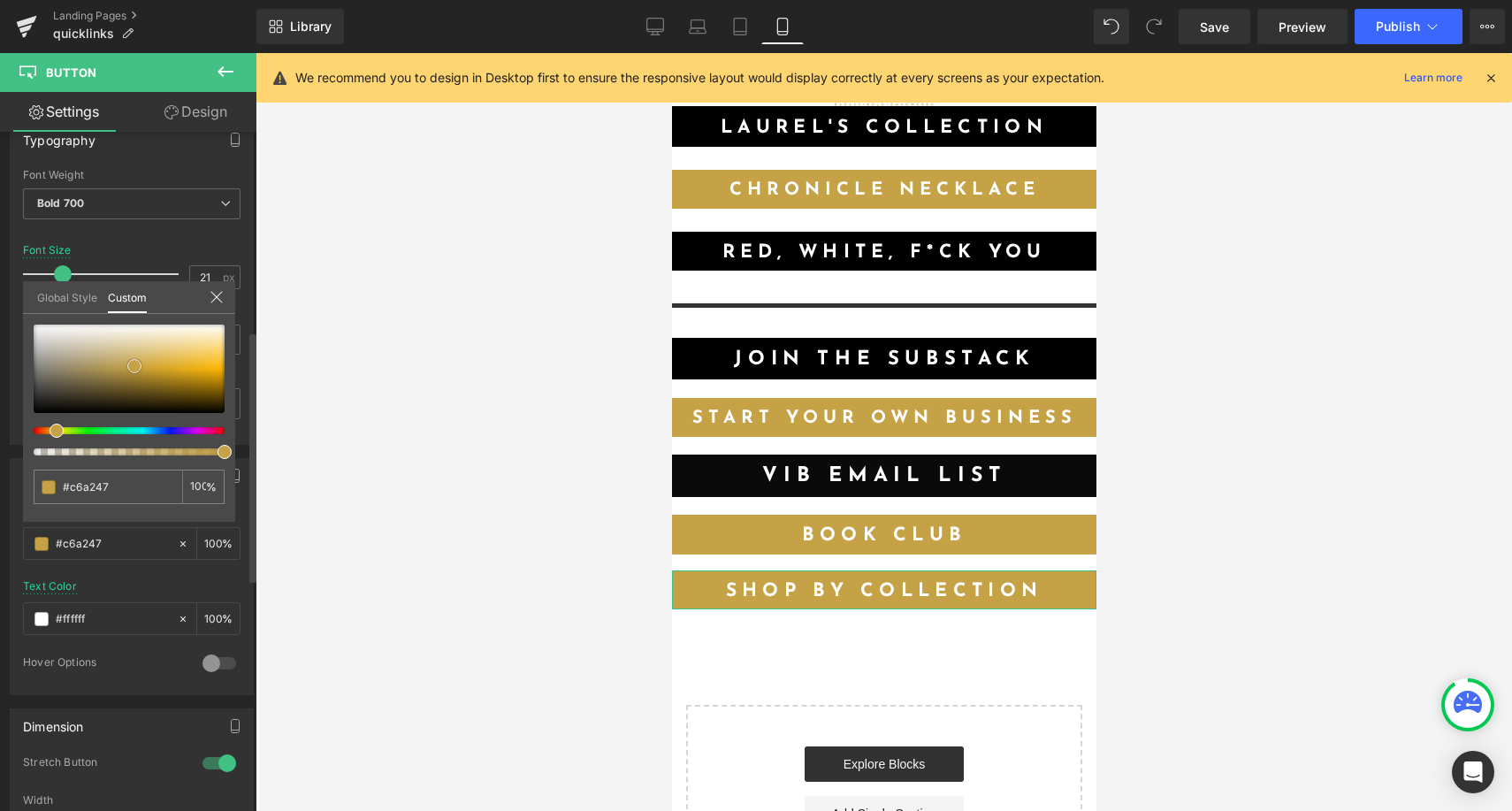
type input "#1c1c1b"
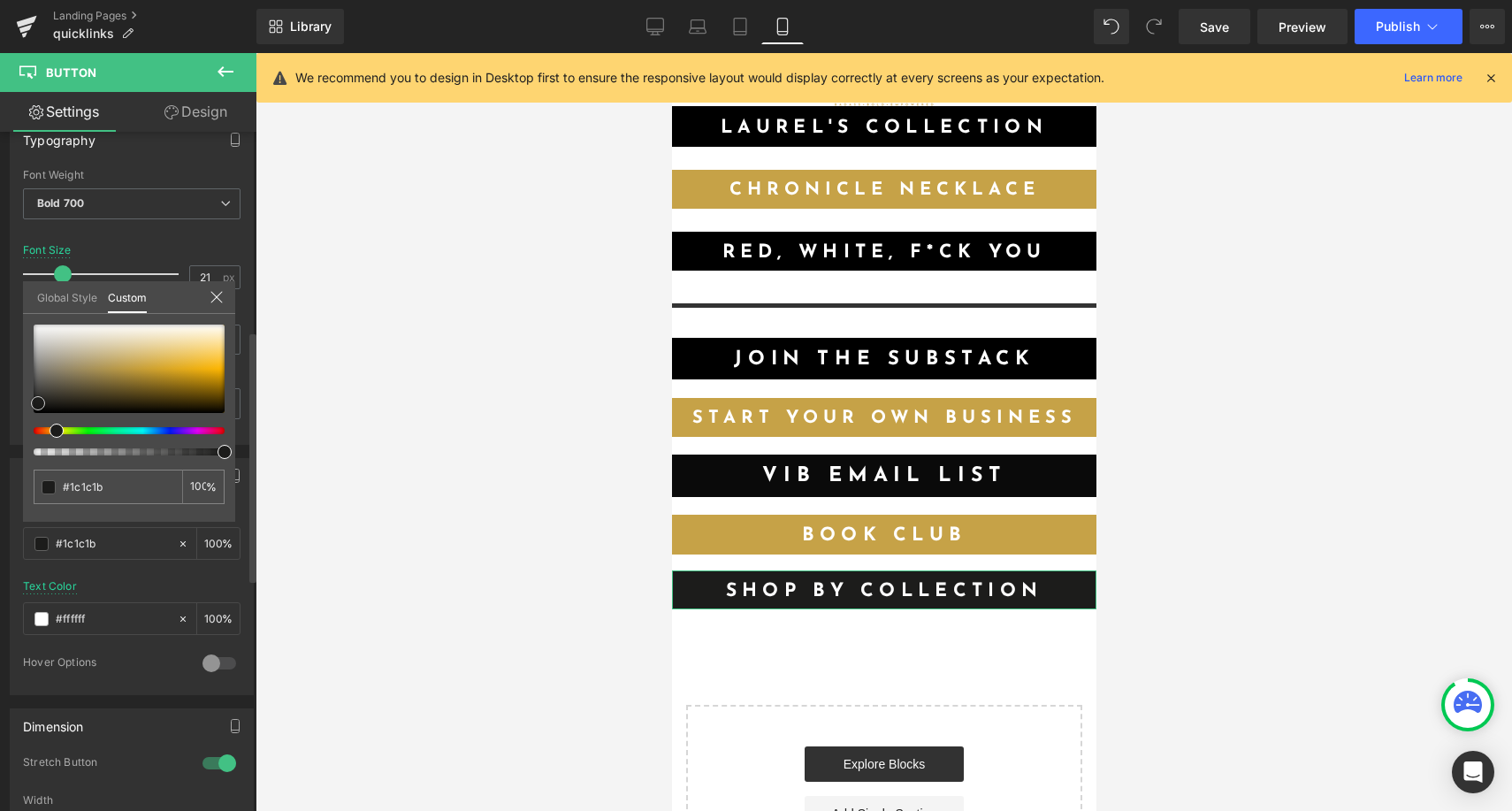
type input "#050504"
type input "#000000"
drag, startPoint x: 38, startPoint y: 403, endPoint x: 29, endPoint y: 442, distance: 40.0
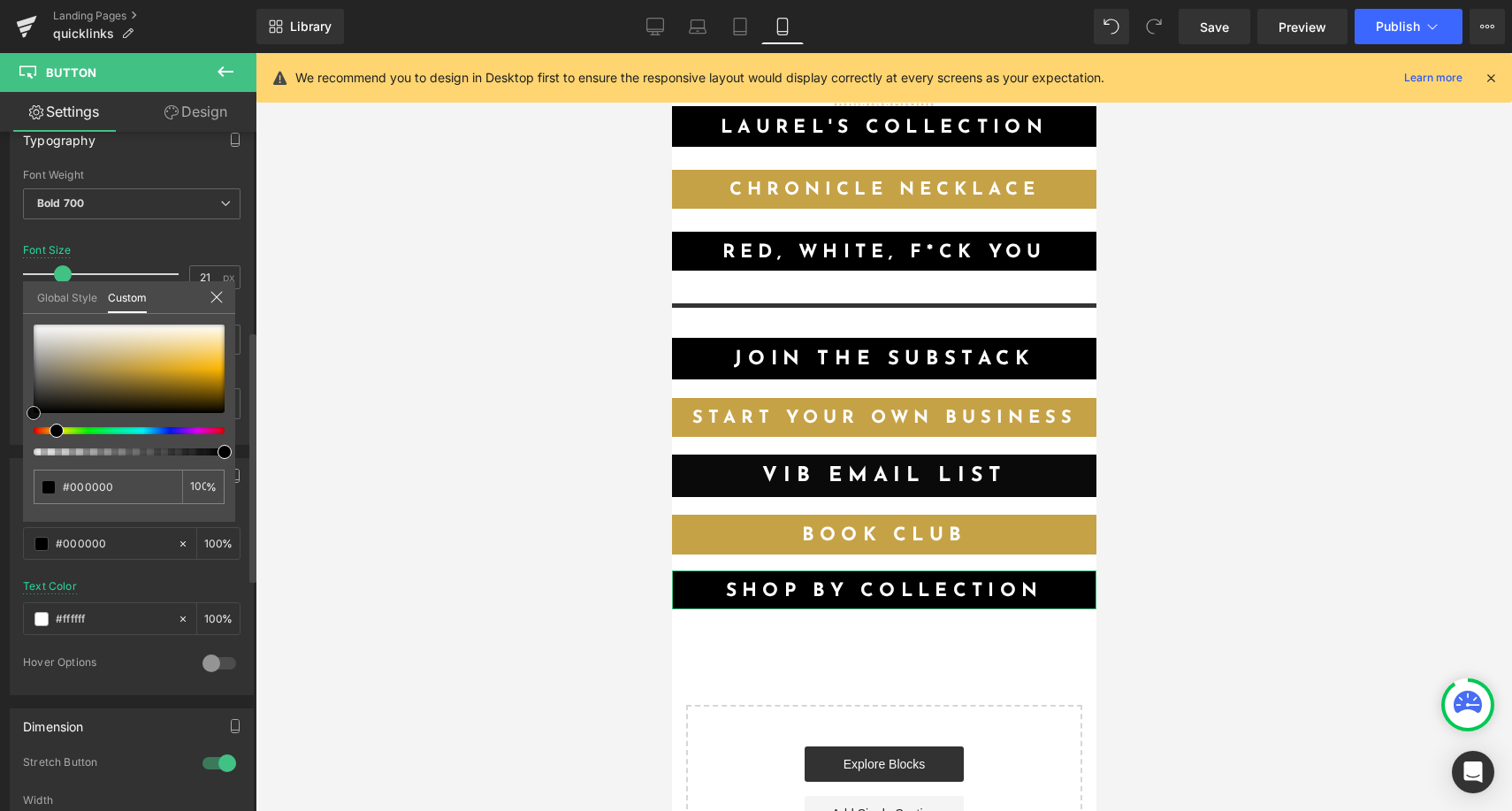
click at [29, 438] on div "#000000 100 %" at bounding box center [128, 422] width 212 height 197
click at [1412, 473] on div at bounding box center [883, 432] width 1256 height 758
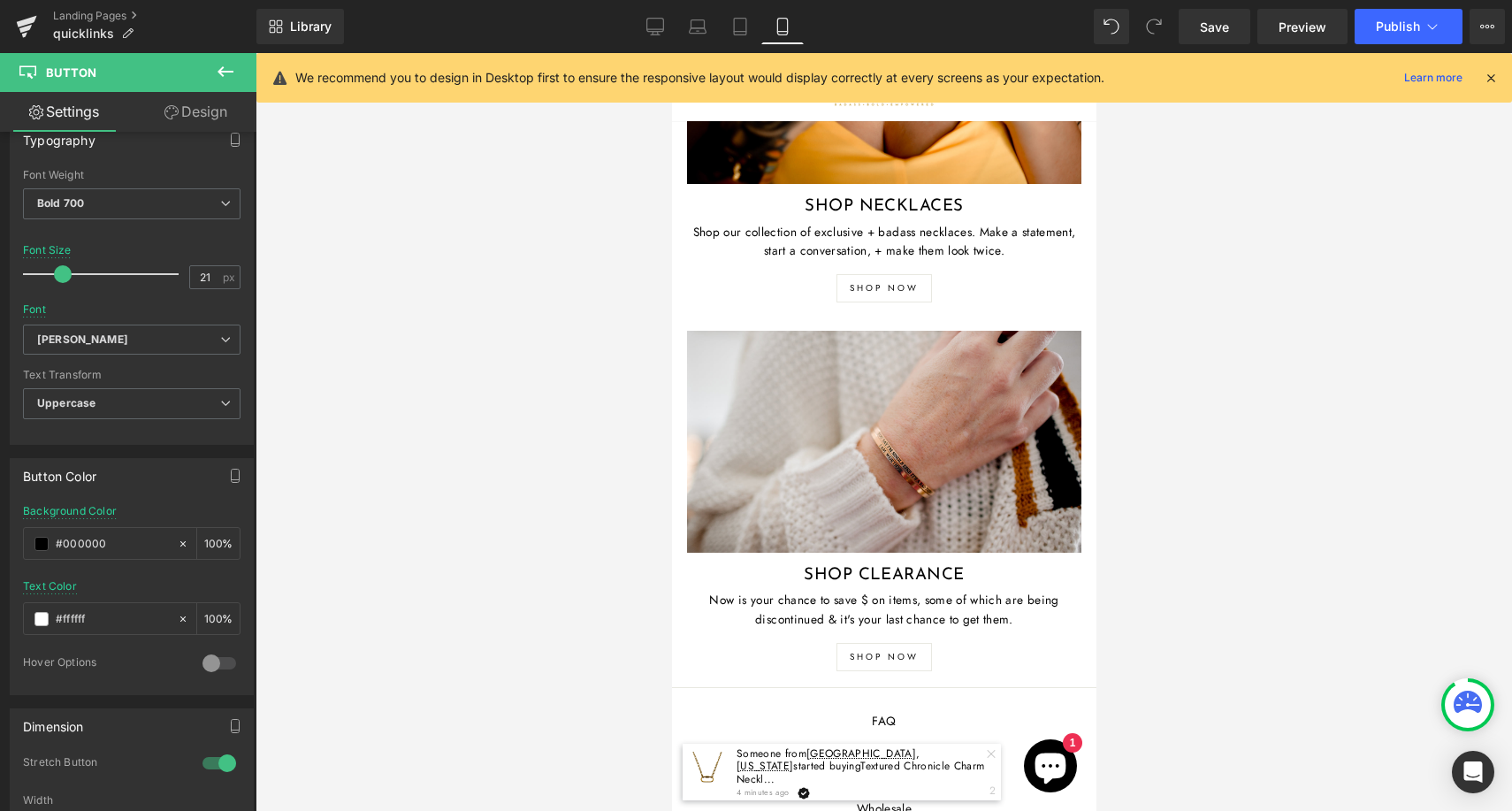
scroll to position [1456, 0]
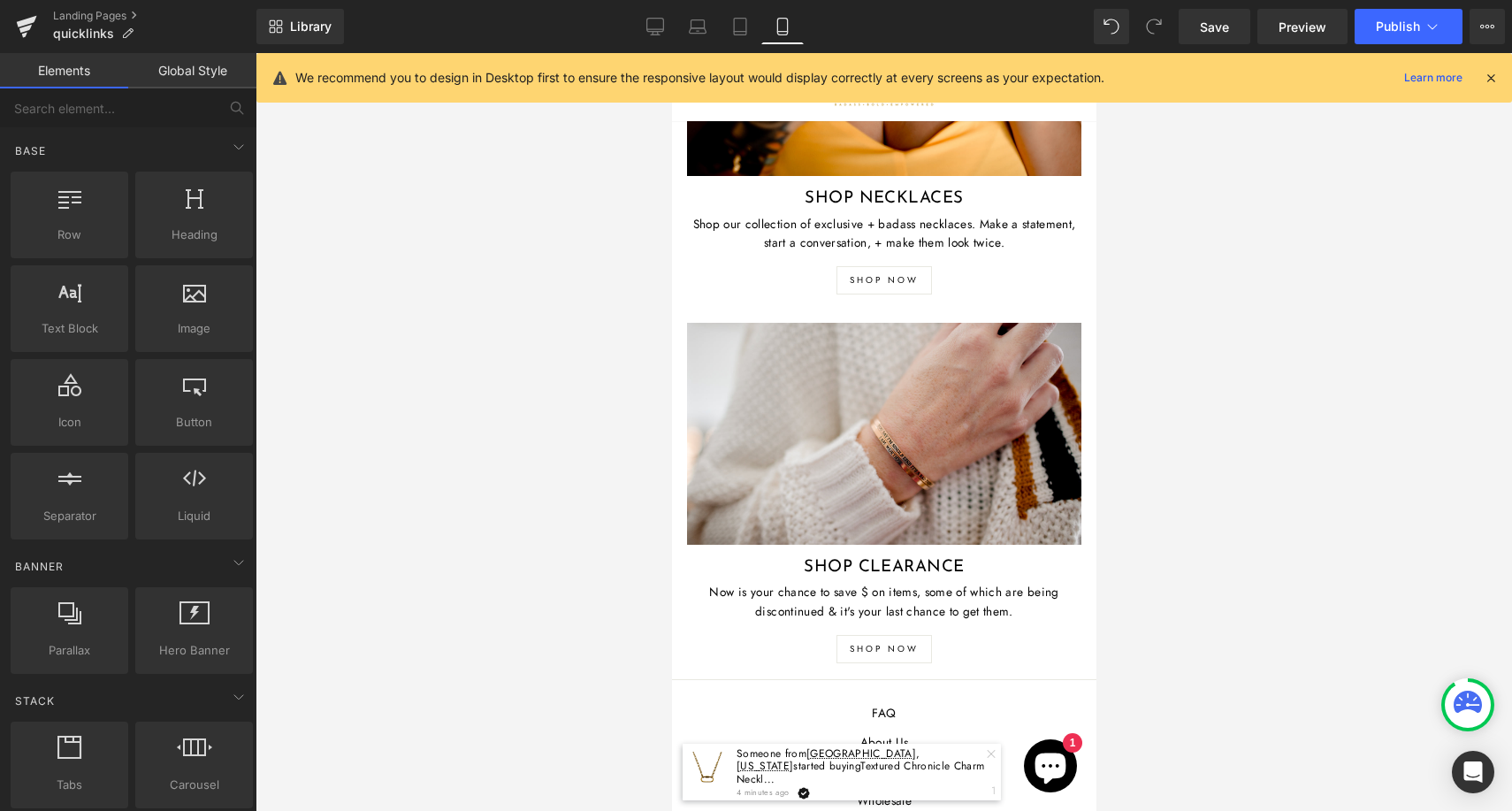
click at [880, 482] on div "Shop clearance" at bounding box center [883, 433] width 395 height 222
click at [704, 613] on p "Now is your chance to save $ on items, some of which are being discontinued & i…" at bounding box center [883, 602] width 395 height 39
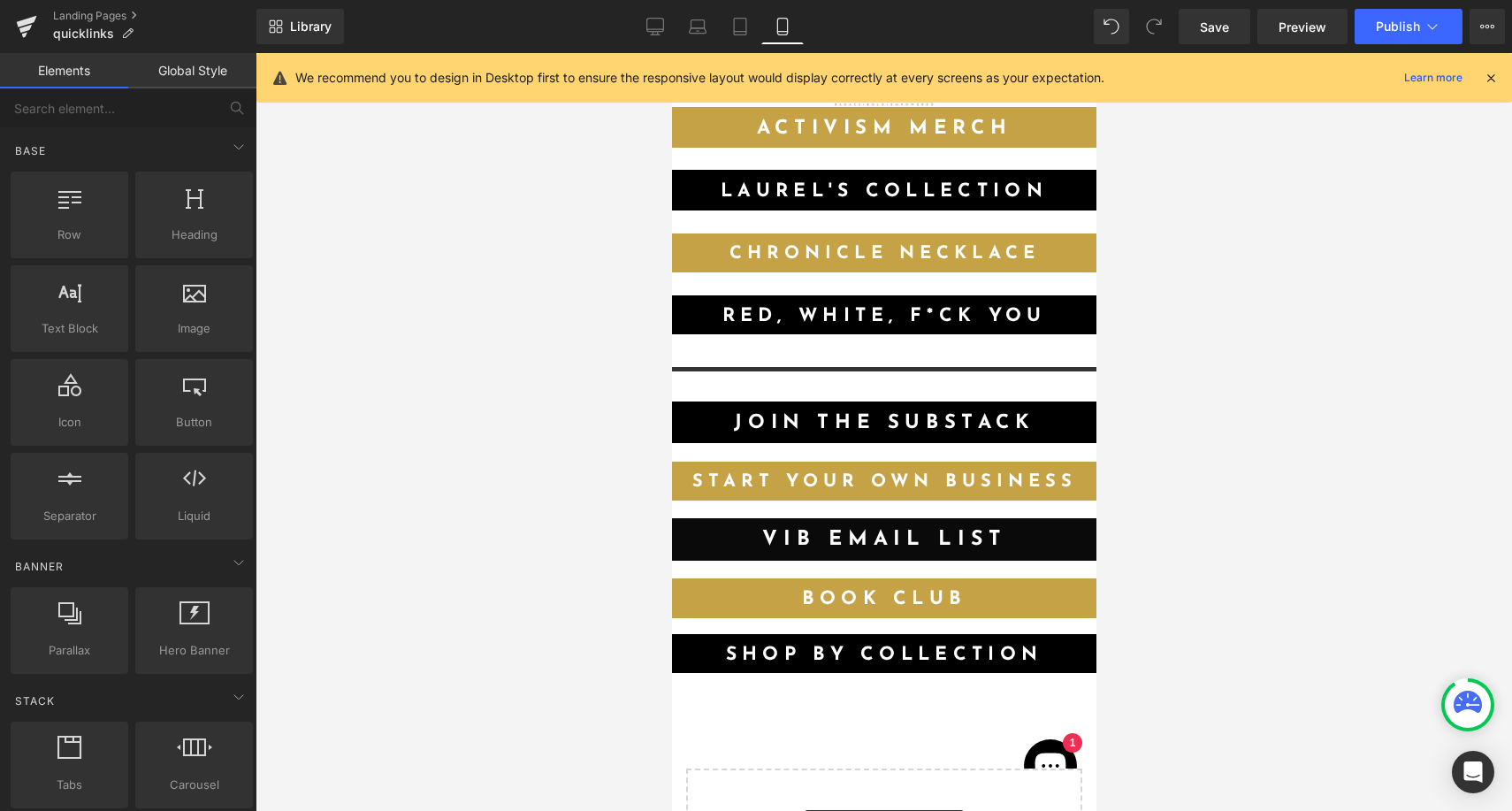
scroll to position [0, 0]
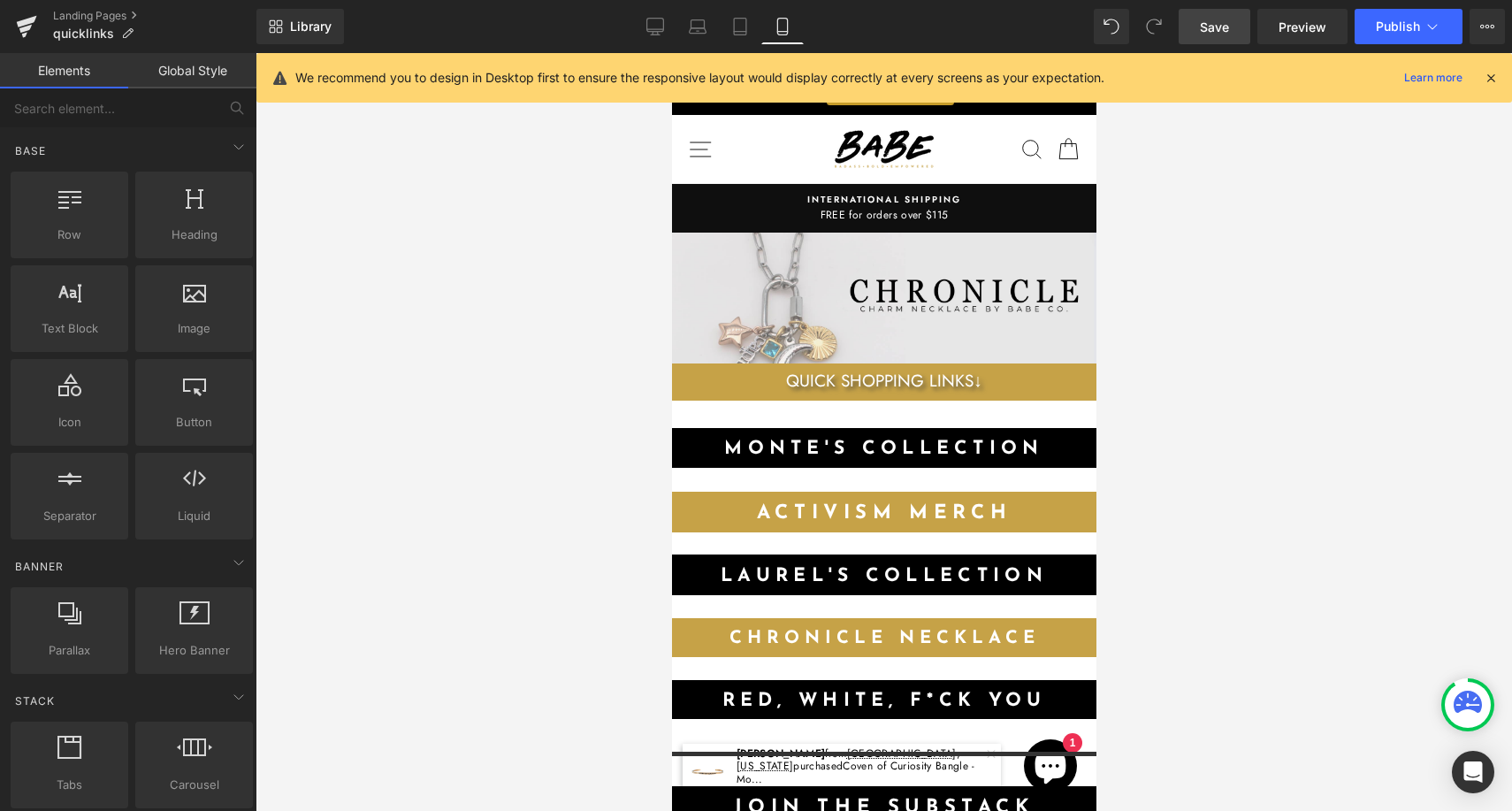
click at [1242, 28] on link "Save" at bounding box center [1213, 26] width 71 height 35
click at [1388, 26] on span "Publish" at bounding box center [1398, 26] width 44 height 14
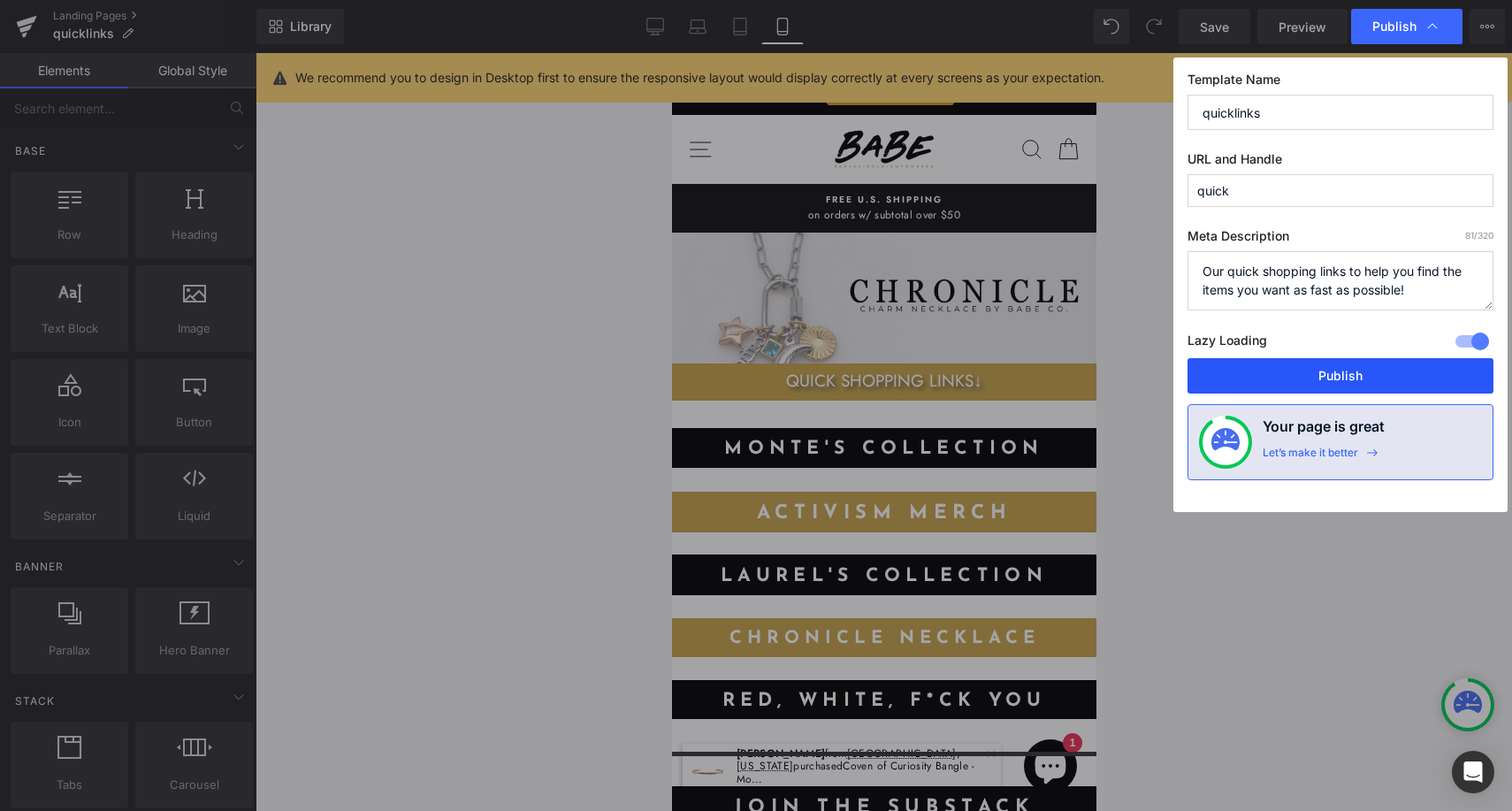
click at [1385, 368] on button "Publish" at bounding box center [1341, 376] width 306 height 35
